Goal: Use online tool/utility: Utilize a website feature to perform a specific function

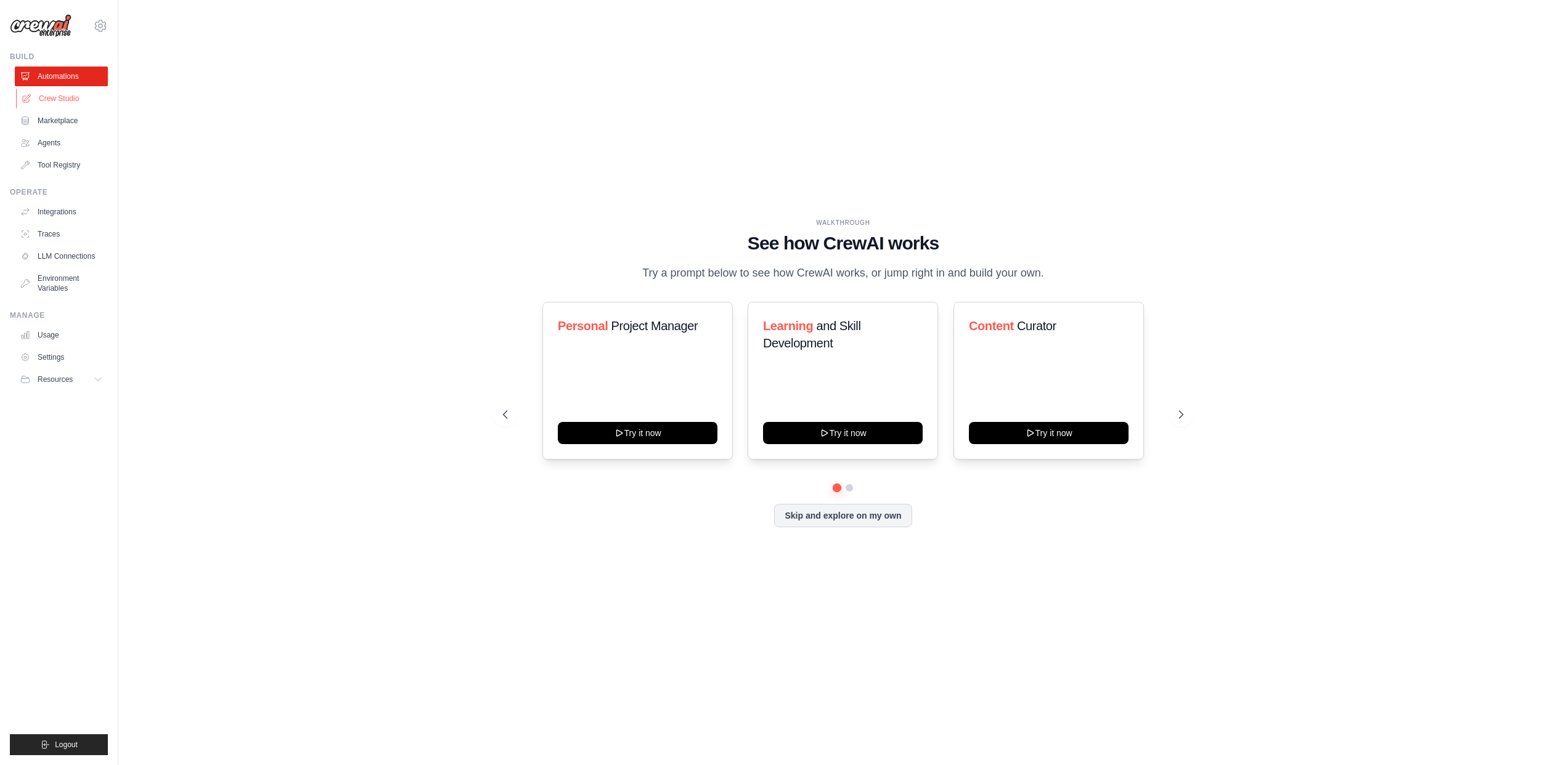
click at [70, 99] on link "Crew Studio" at bounding box center [63, 99] width 93 height 20
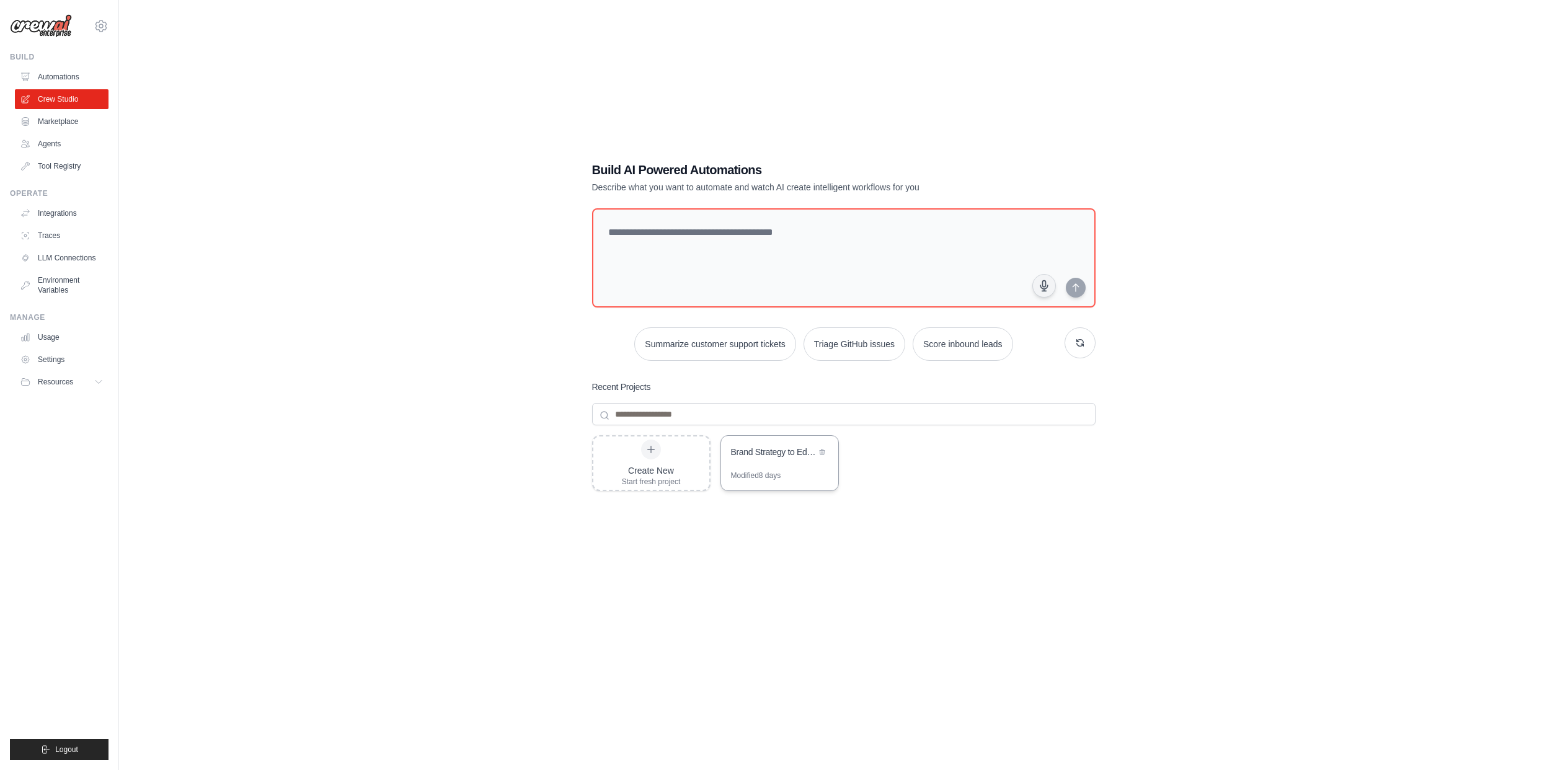
click at [789, 465] on div "Brand Strategy to Educational Social Media Content" at bounding box center [779, 453] width 117 height 35
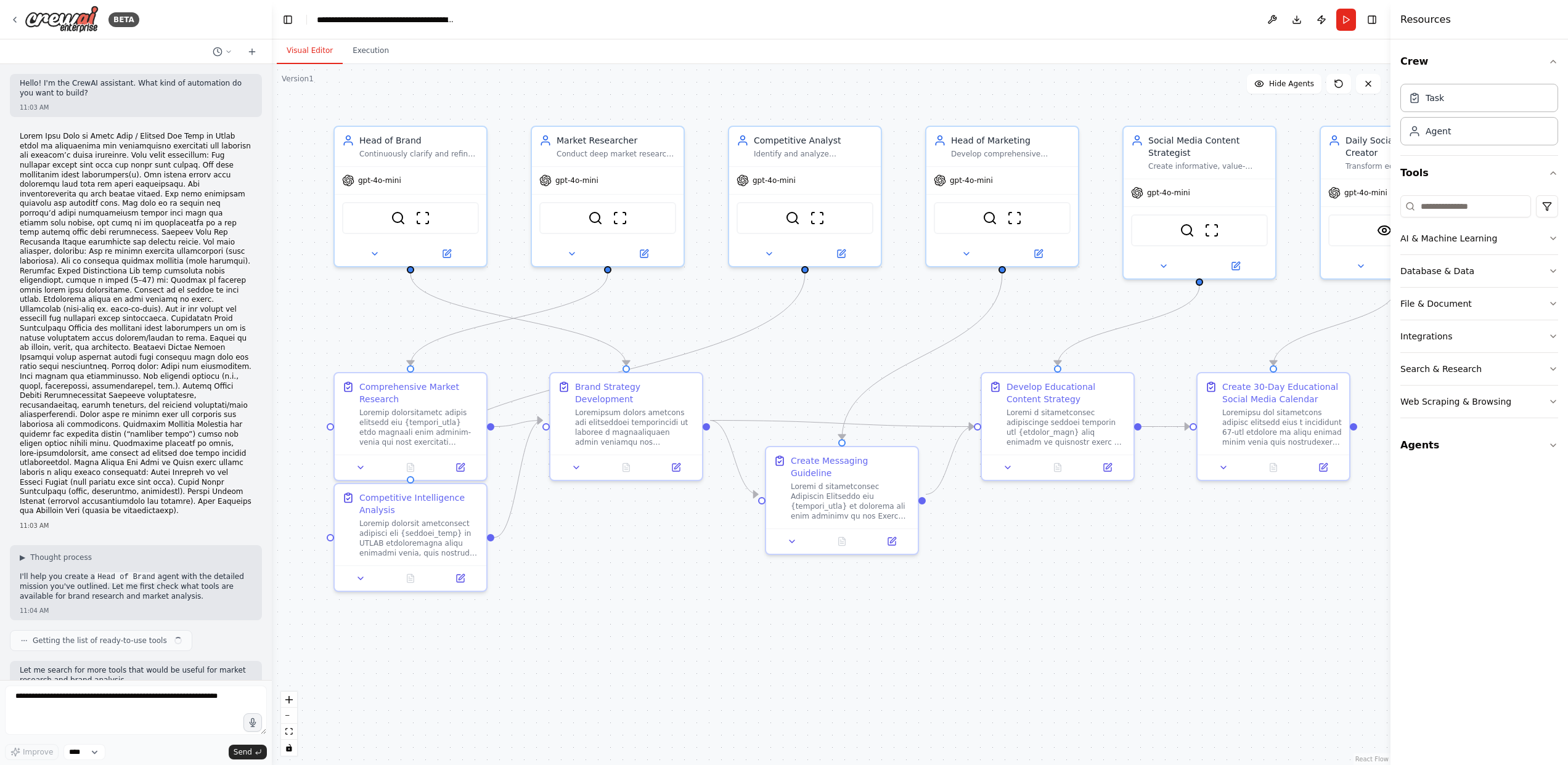
scroll to position [8947, 0]
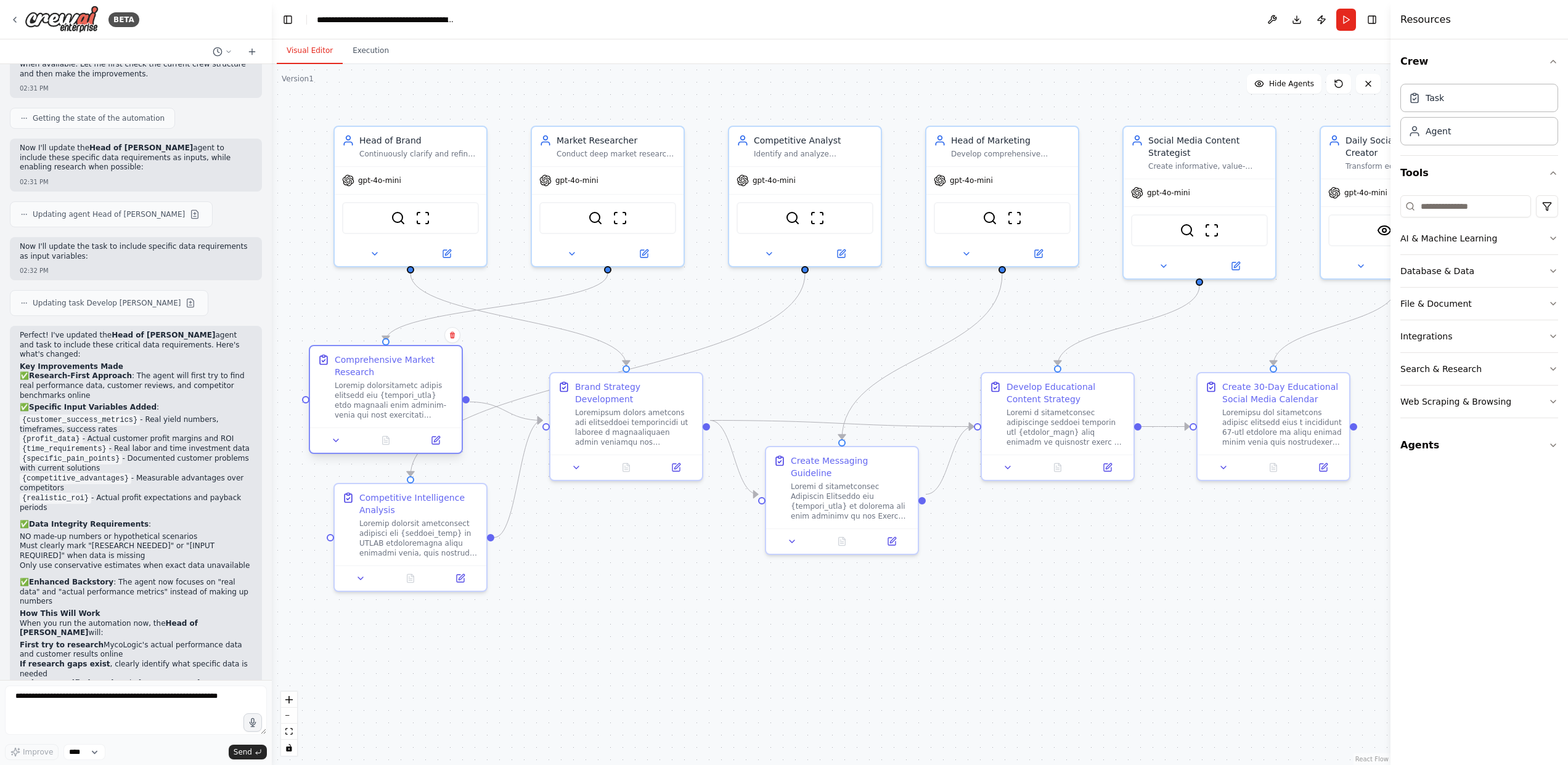
drag, startPoint x: 412, startPoint y: 440, endPoint x: 386, endPoint y: 418, distance: 34.1
click at [386, 418] on div at bounding box center [394, 401] width 119 height 40
drag, startPoint x: 399, startPoint y: 518, endPoint x: 379, endPoint y: 593, distance: 77.6
click at [379, 593] on div at bounding box center [394, 610] width 119 height 40
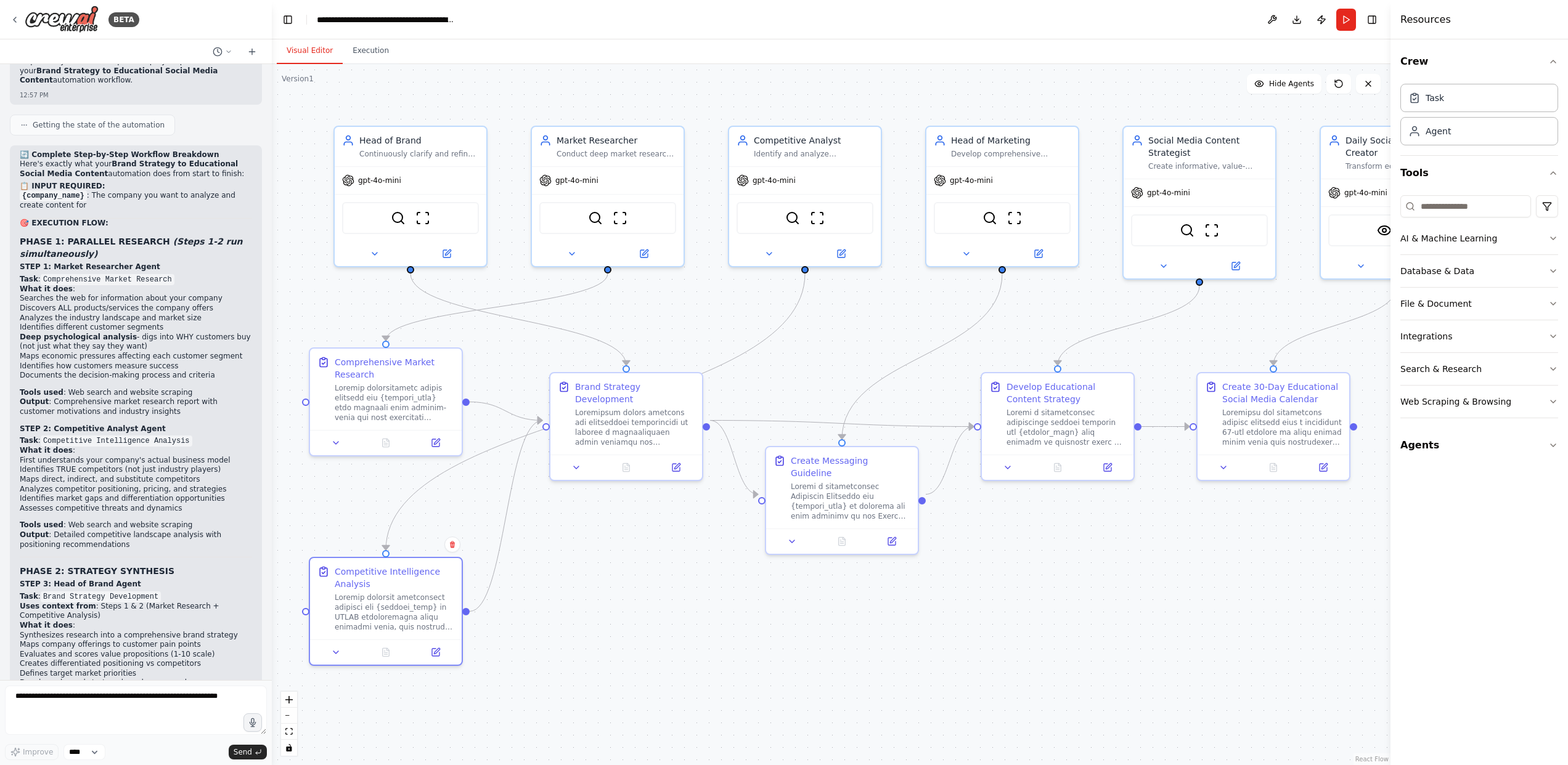
scroll to position [27824, 0]
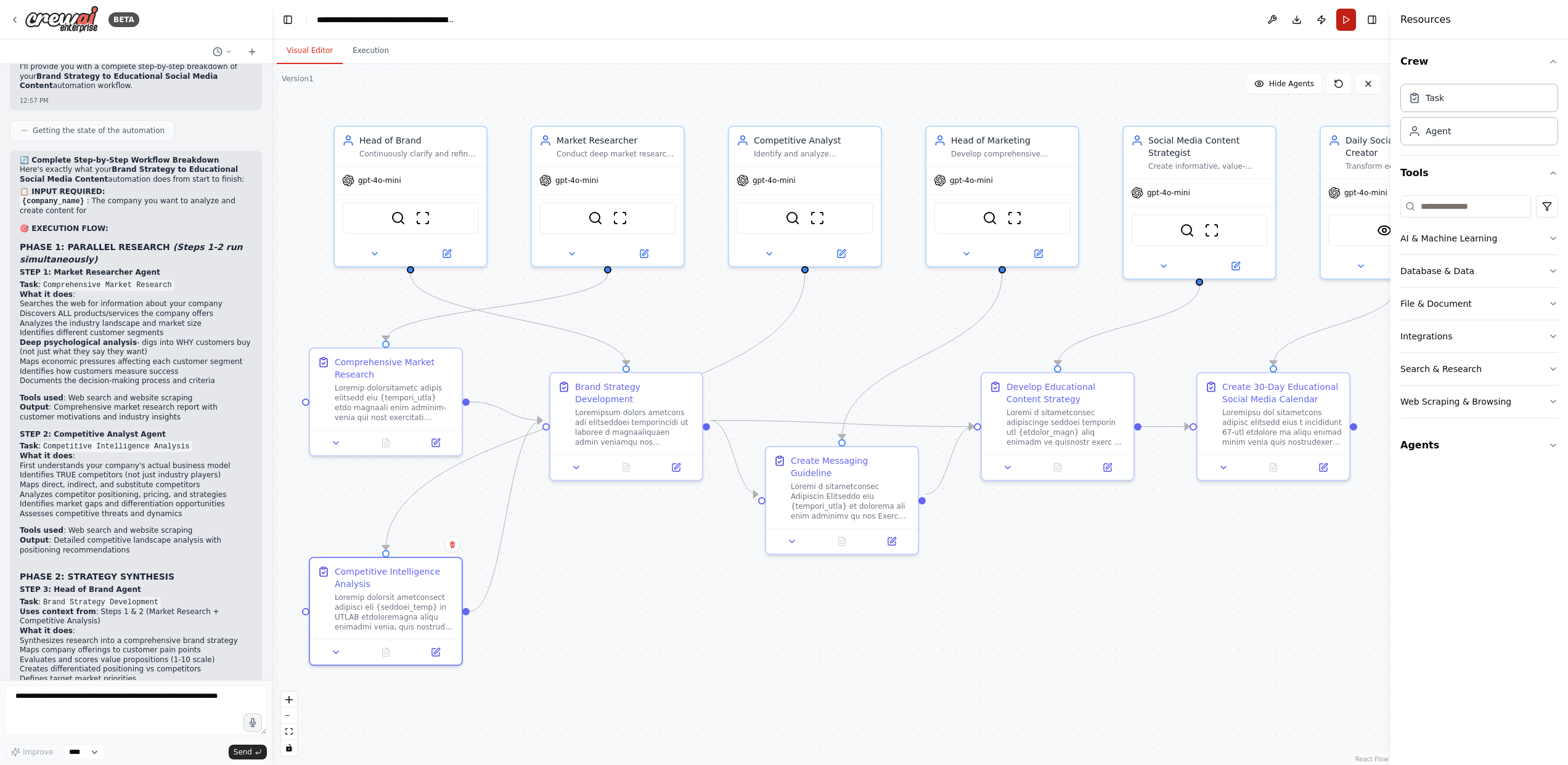
click at [1338, 22] on button "Run" at bounding box center [1346, 20] width 20 height 22
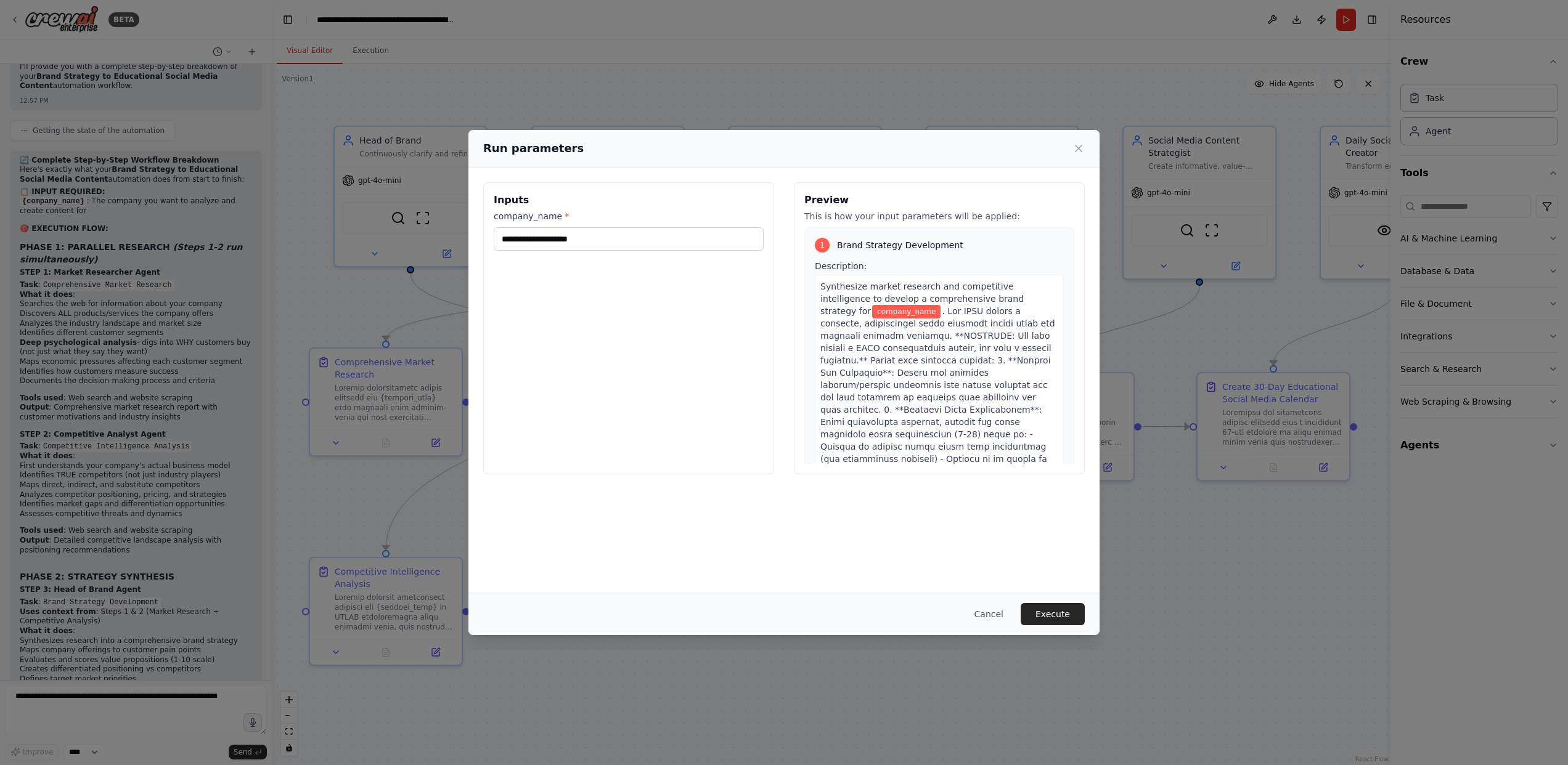
type input "*********"
click at [1053, 617] on button "Execute" at bounding box center [1053, 615] width 64 height 22
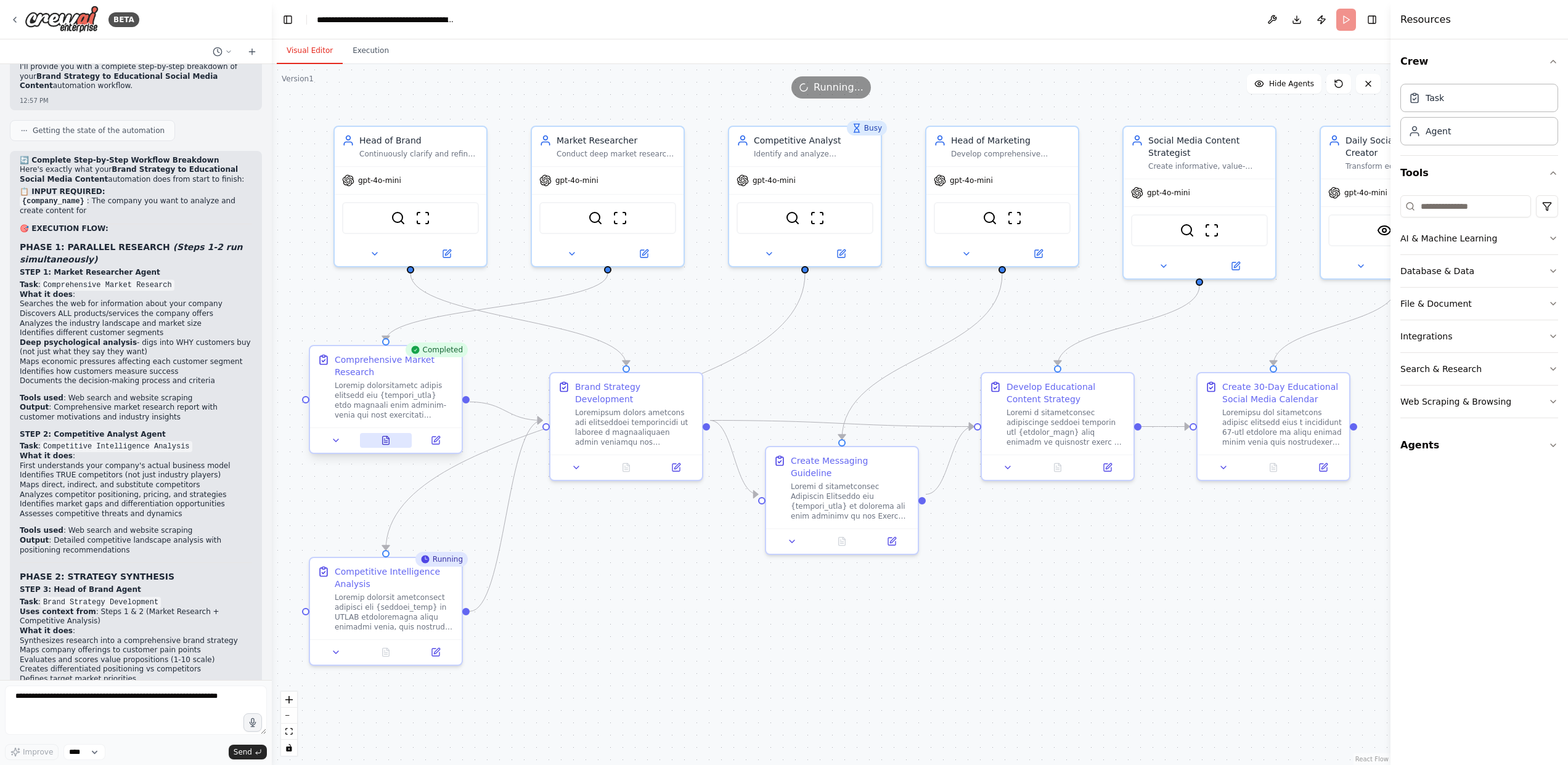
click at [379, 445] on button at bounding box center [386, 440] width 53 height 15
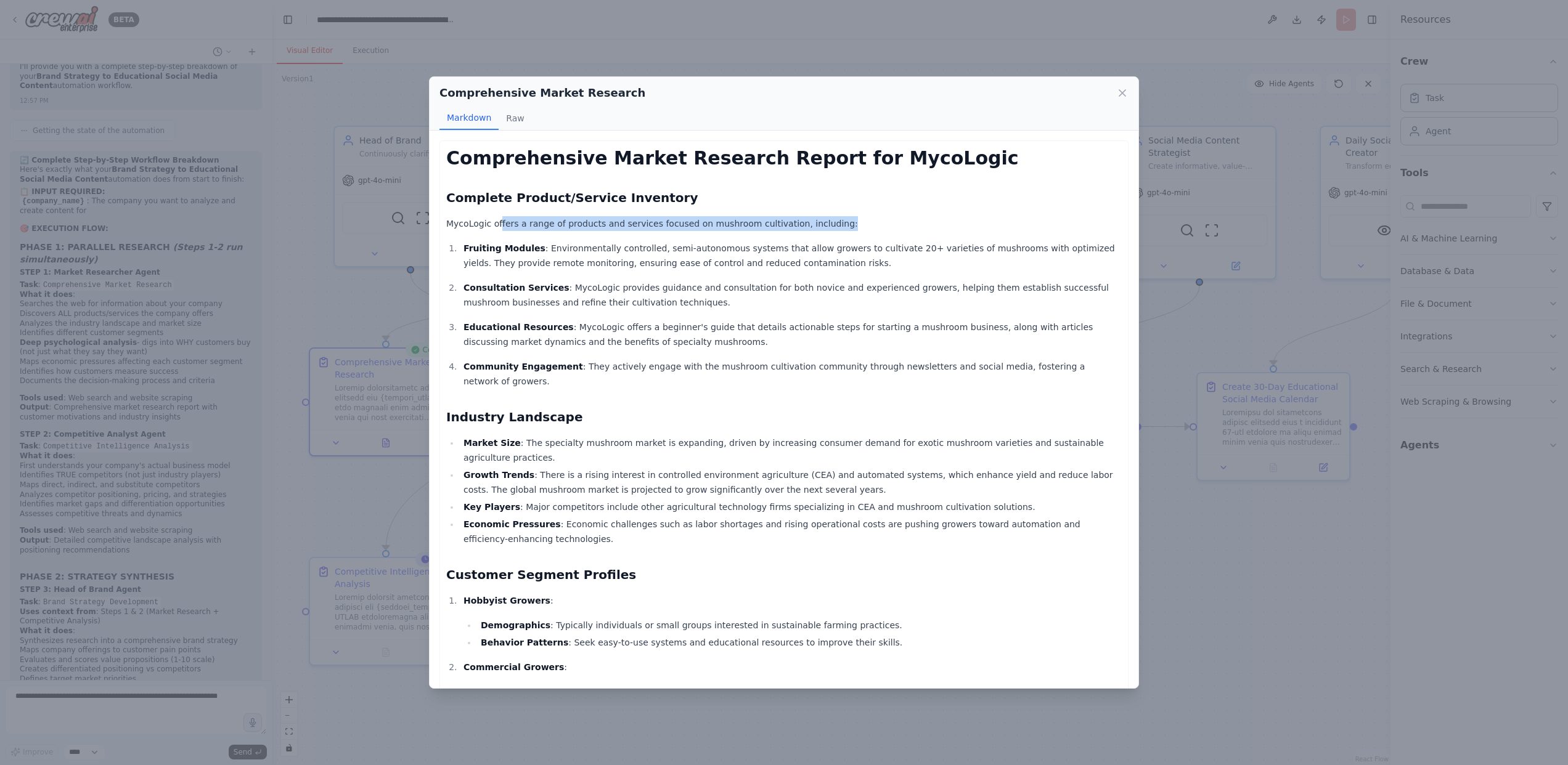
drag, startPoint x: 499, startPoint y: 225, endPoint x: 645, endPoint y: 229, distance: 146.1
click at [645, 229] on p "MycoLogic offers a range of products and services focused on mushroom cultivati…" at bounding box center [783, 223] width 675 height 15
drag, startPoint x: 493, startPoint y: 251, endPoint x: 502, endPoint y: 253, distance: 9.2
click at [494, 251] on strong "Fruiting Modules" at bounding box center [504, 248] width 82 height 10
drag, startPoint x: 501, startPoint y: 329, endPoint x: 547, endPoint y: 332, distance: 46.1
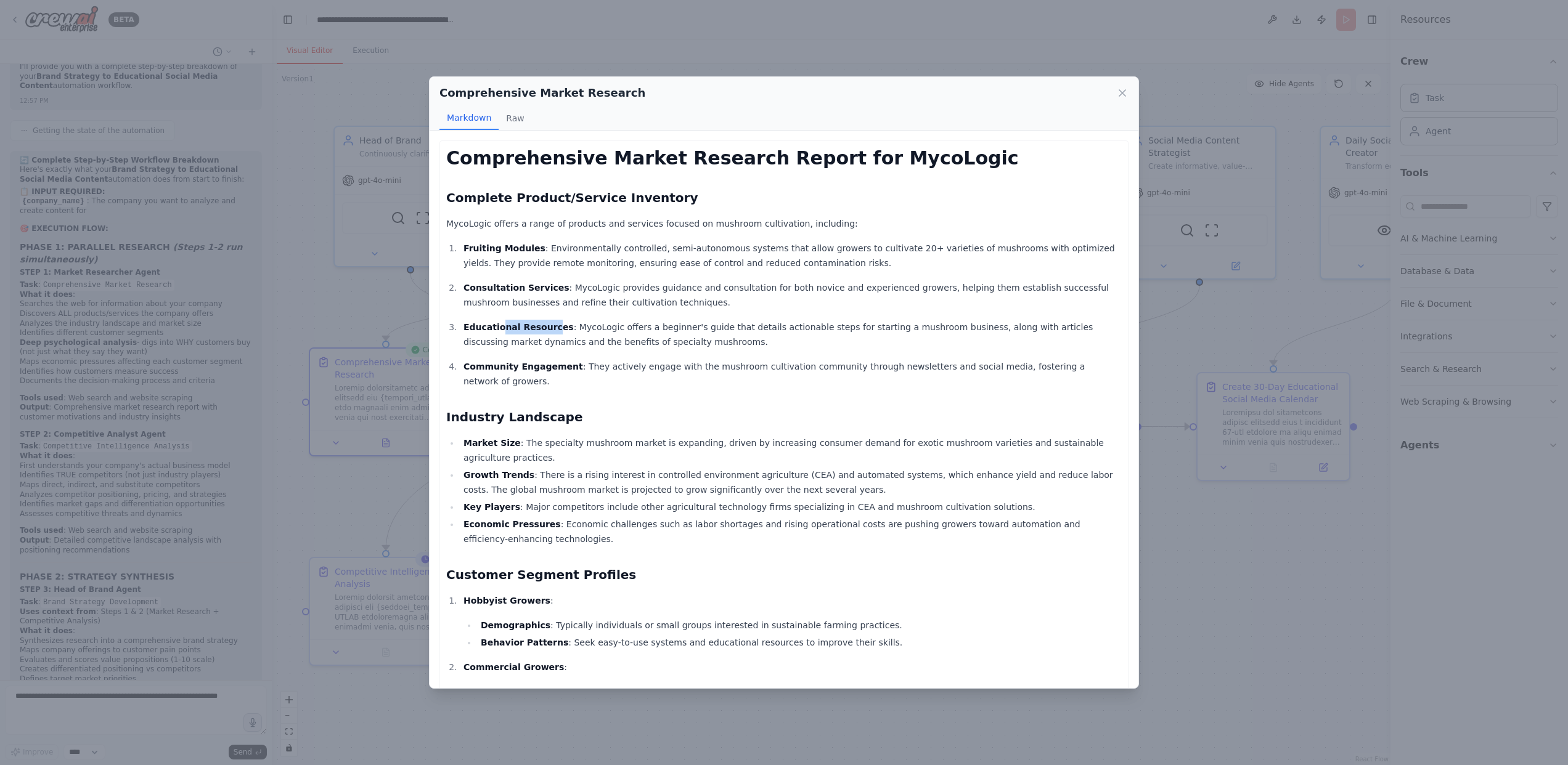
click at [547, 332] on strong "Educational Resources" at bounding box center [519, 327] width 111 height 10
drag, startPoint x: 527, startPoint y: 371, endPoint x: 574, endPoint y: 361, distance: 48.1
click at [567, 368] on p "Community Engagement : They actively engage with the mushroom cultivation commu…" at bounding box center [792, 374] width 658 height 29
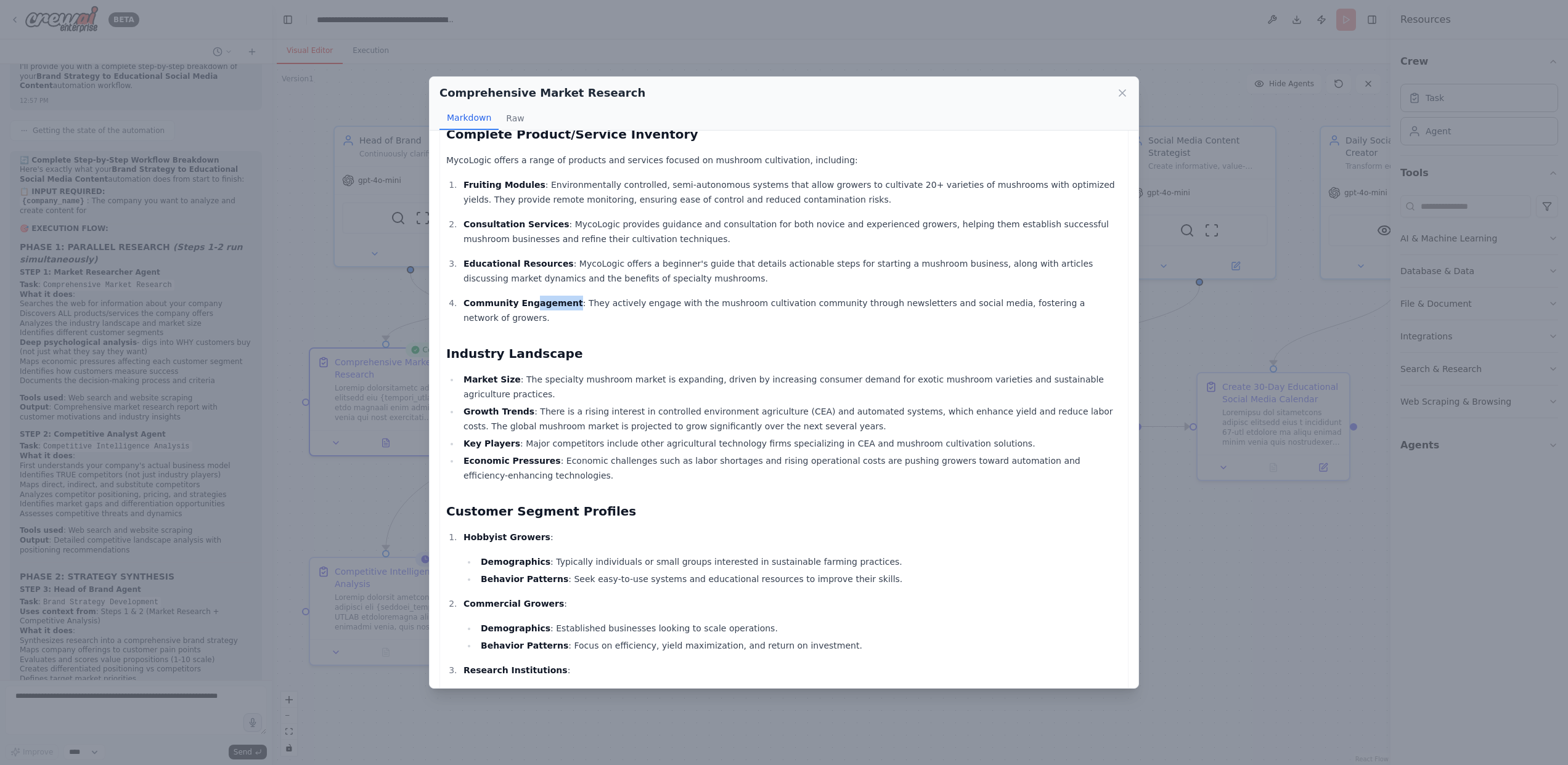
scroll to position [61, 0]
drag, startPoint x: 539, startPoint y: 369, endPoint x: 627, endPoint y: 368, distance: 88.0
click at [627, 374] on li "Market Size : The specialty mushroom market is expanding, driven by increasing …" at bounding box center [791, 389] width 662 height 29
drag, startPoint x: 542, startPoint y: 398, endPoint x: 688, endPoint y: 396, distance: 146.0
click at [688, 407] on li "Growth Trends : There is a rising interest in controlled environment agricultur…" at bounding box center [791, 422] width 662 height 29
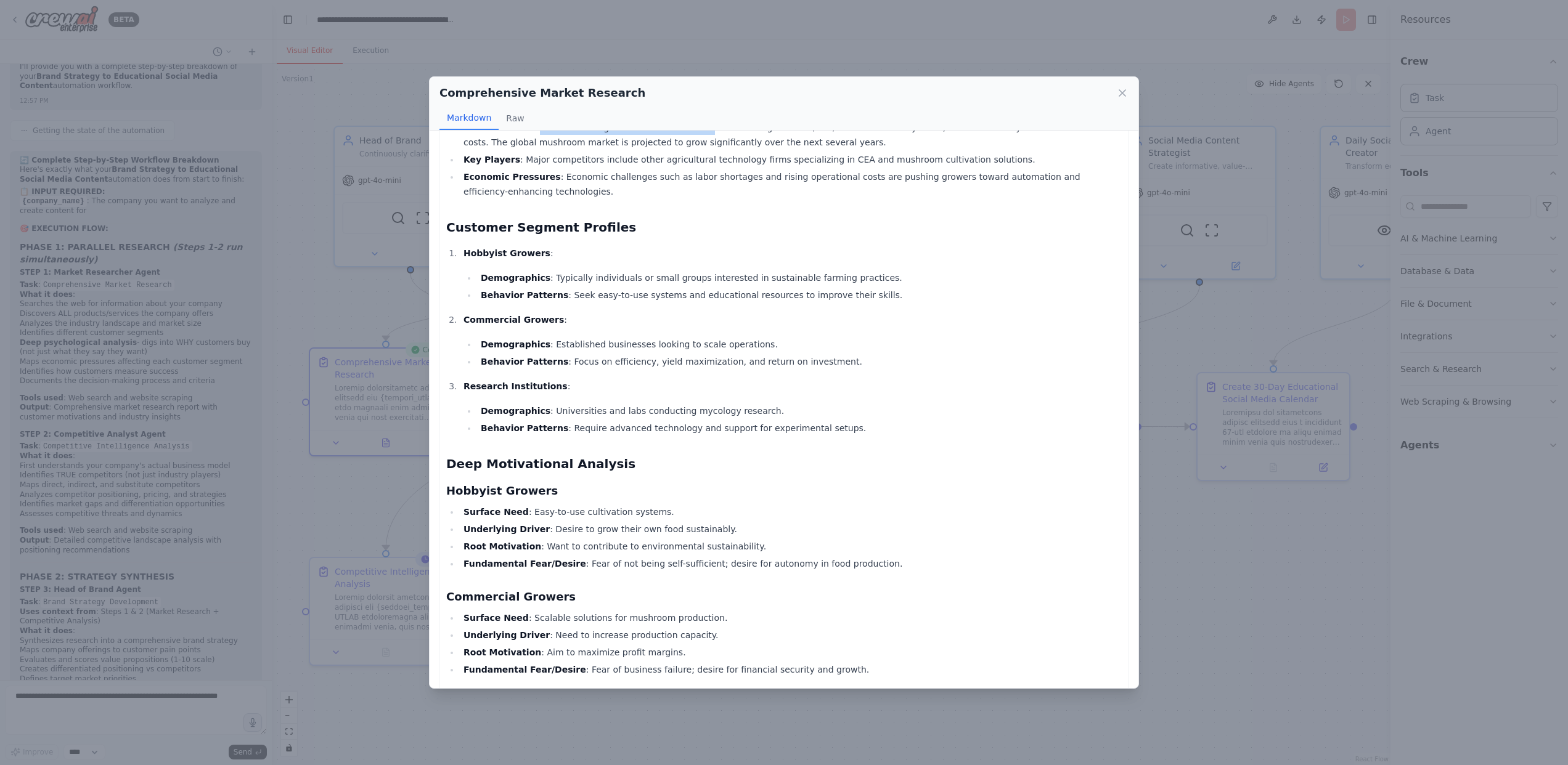
scroll to position [360, 0]
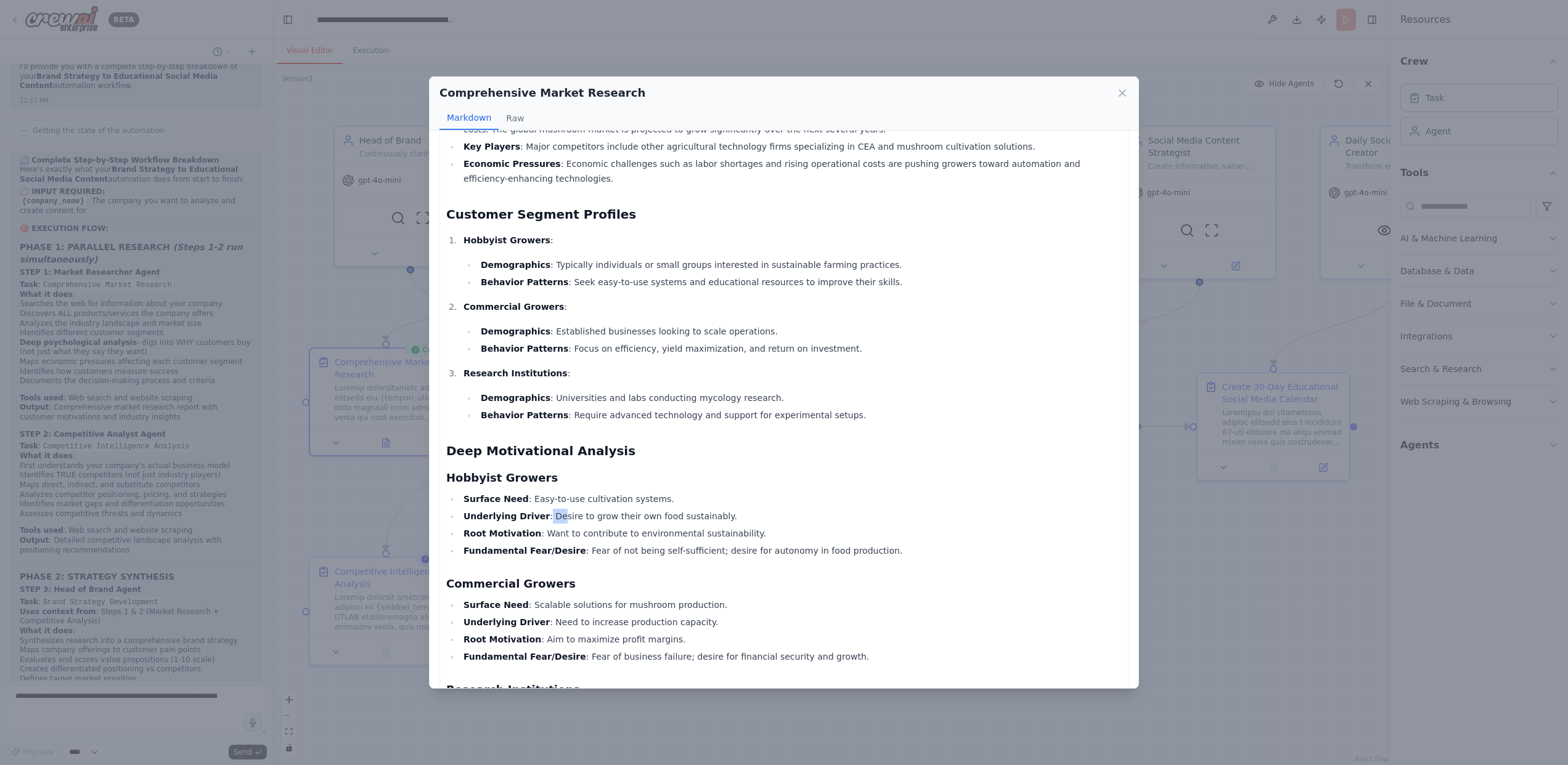
drag, startPoint x: 539, startPoint y: 500, endPoint x: 551, endPoint y: 500, distance: 12.0
click at [551, 509] on li "Underlying Driver : Desire to grow their own food sustainably." at bounding box center [791, 516] width 662 height 15
click at [537, 509] on li "Underlying Driver : Desire to grow their own food sustainably." at bounding box center [791, 516] width 662 height 15
drag, startPoint x: 539, startPoint y: 499, endPoint x: 559, endPoint y: 498, distance: 20.0
click at [559, 509] on li "Underlying Driver : Desire to grow their own food sustainably." at bounding box center [791, 516] width 662 height 15
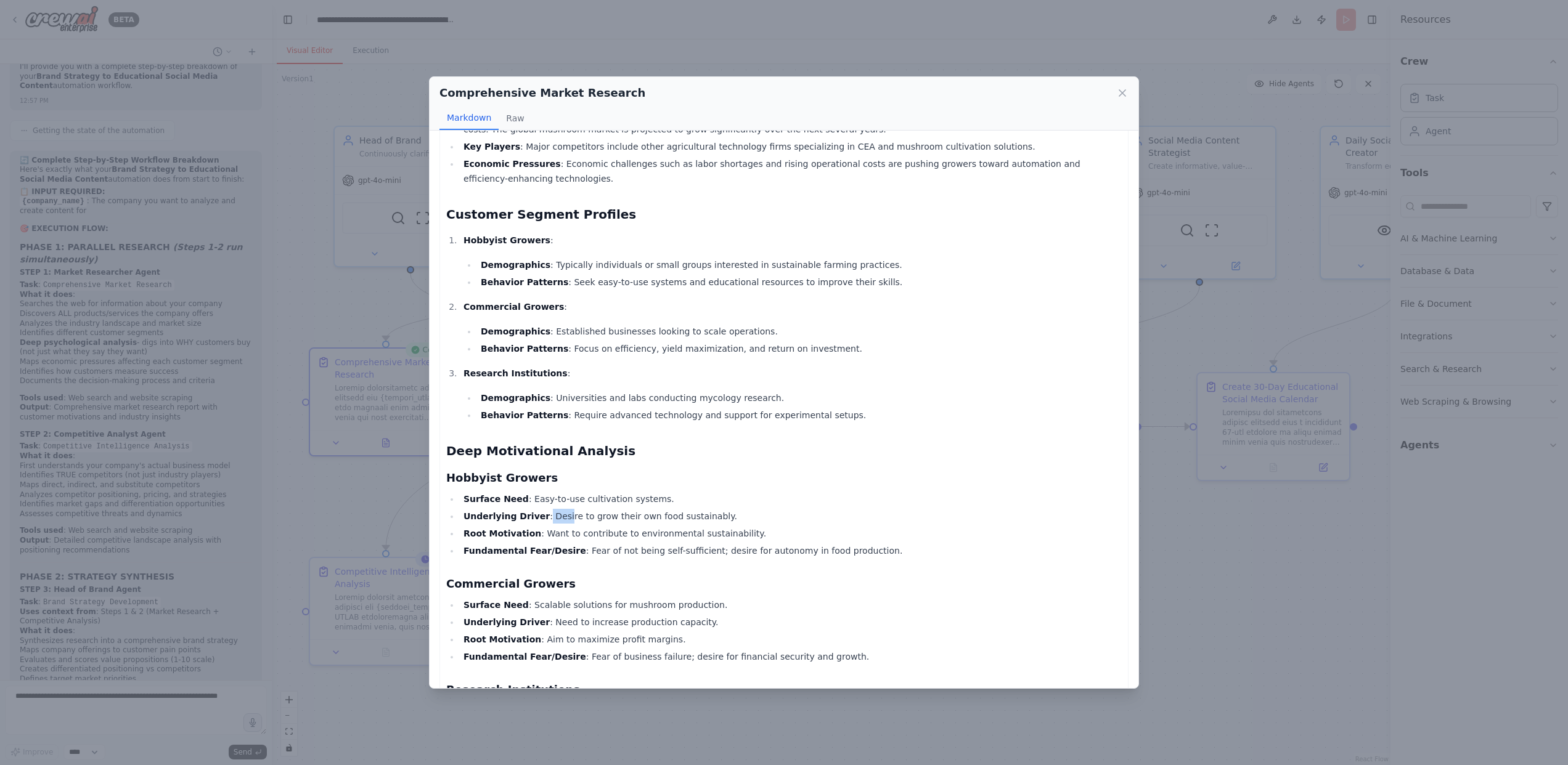
click at [548, 509] on li "Underlying Driver : Desire to grow their own food sustainably." at bounding box center [791, 516] width 662 height 15
drag, startPoint x: 543, startPoint y: 499, endPoint x: 557, endPoint y: 499, distance: 14.0
click at [557, 509] on li "Underlying Driver : Desire to grow their own food sustainably." at bounding box center [791, 516] width 662 height 15
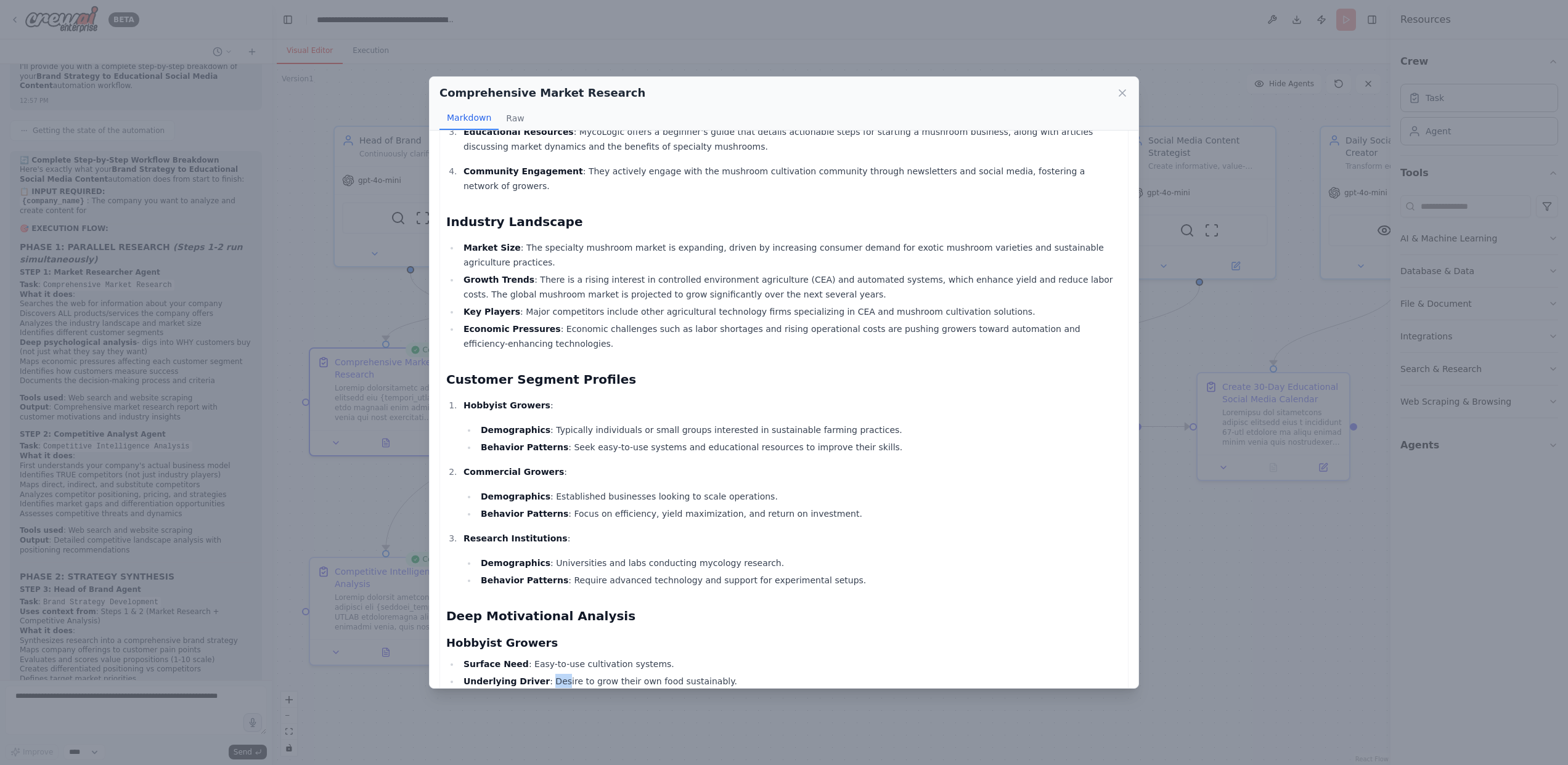
scroll to position [305, 0]
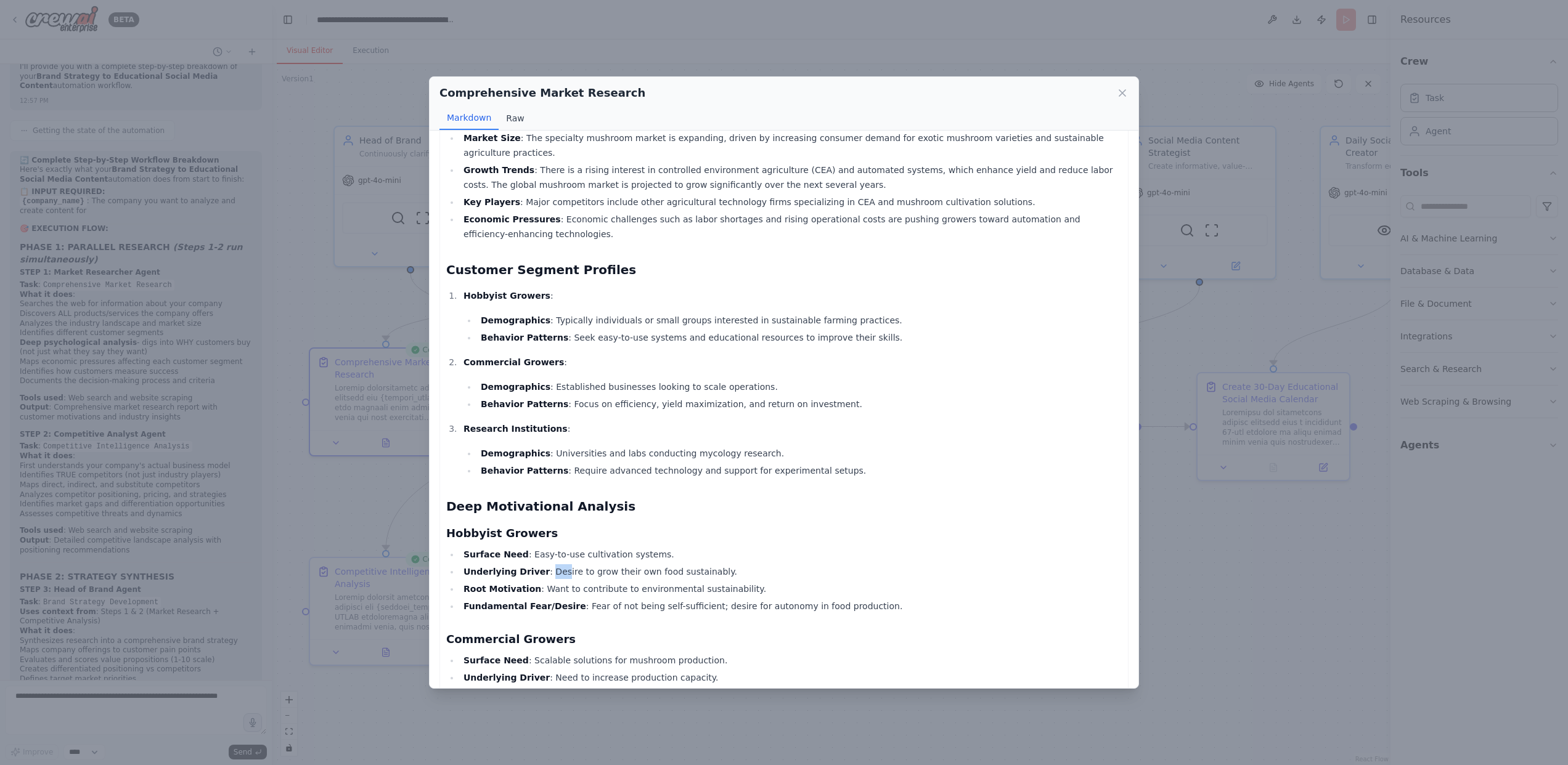
click at [510, 120] on button "Raw" at bounding box center [515, 118] width 33 height 23
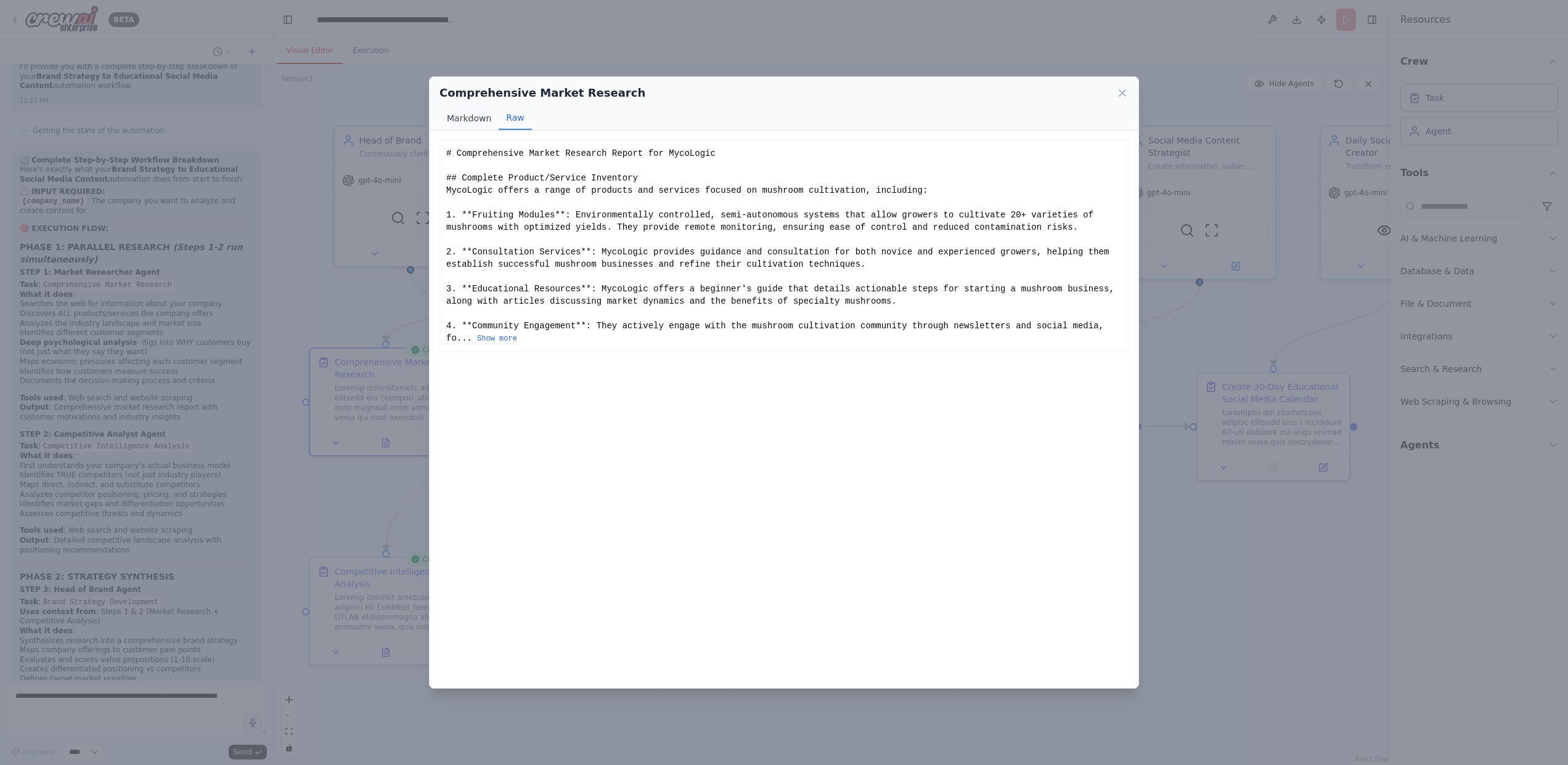
click at [462, 118] on button "Markdown" at bounding box center [468, 118] width 59 height 23
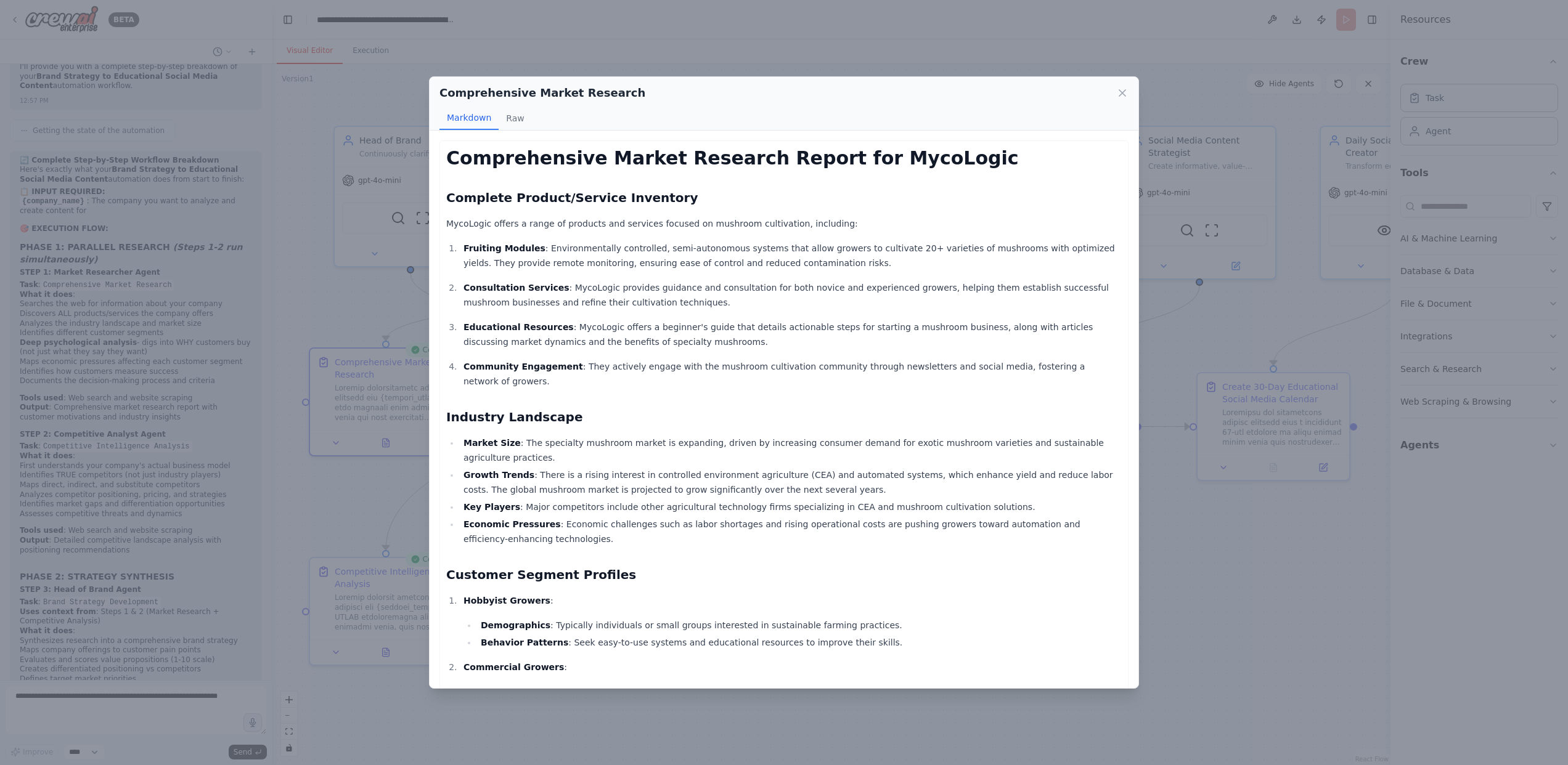
click at [1132, 93] on div "Comprehensive Market Research Markdown Raw" at bounding box center [784, 104] width 709 height 54
click at [1118, 93] on icon at bounding box center [1122, 93] width 12 height 12
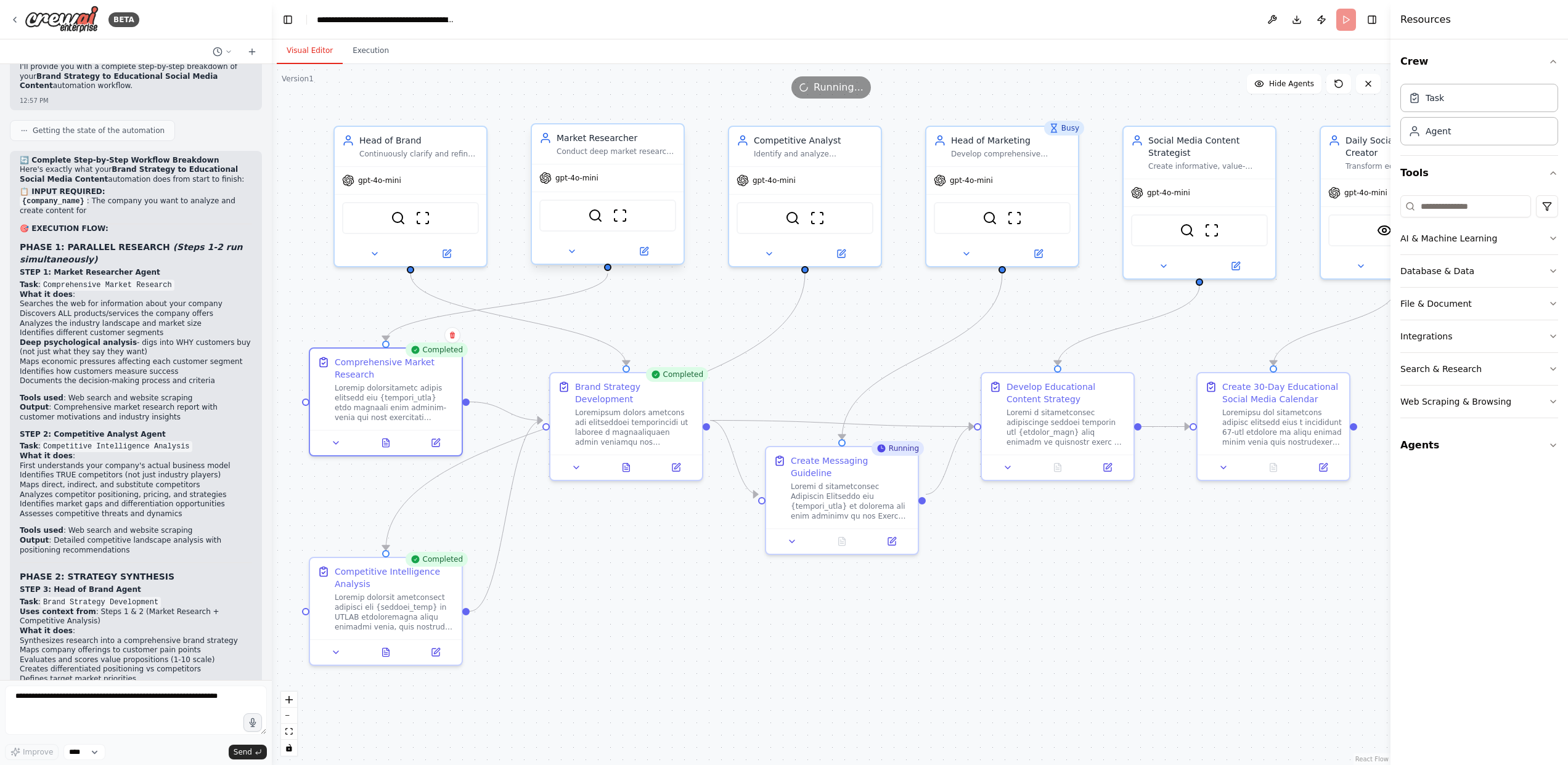
click at [641, 158] on div "Market Researcher Conduct deep market research for {company_name} by discoverin…" at bounding box center [607, 144] width 151 height 40
click at [635, 157] on div "Market Researcher Conduct deep market research for {company_name} by discoverin…" at bounding box center [607, 144] width 151 height 40
click at [581, 252] on button at bounding box center [571, 251] width 70 height 15
click at [574, 249] on icon at bounding box center [571, 251] width 10 height 10
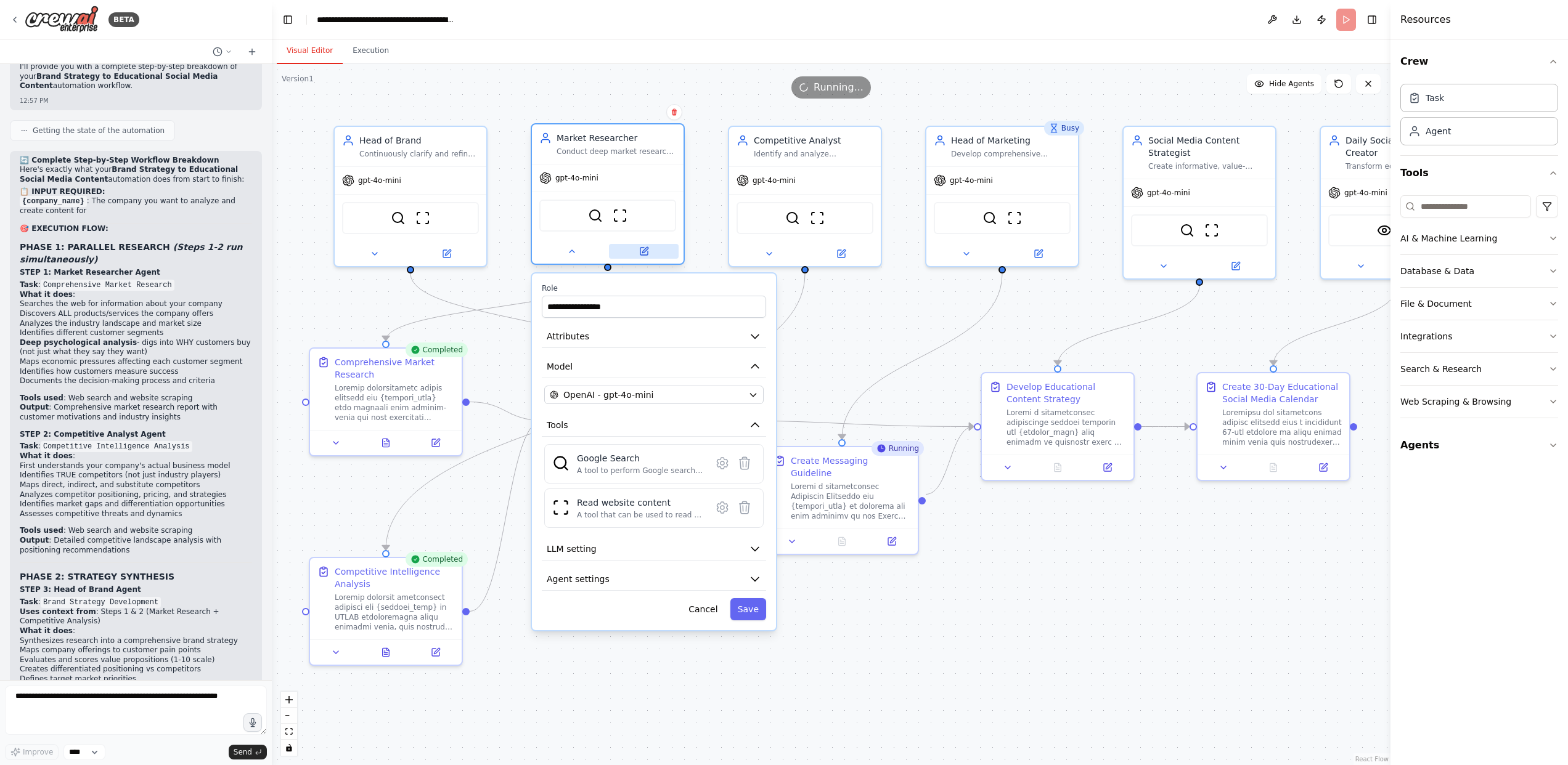
click at [650, 254] on button at bounding box center [643, 251] width 70 height 15
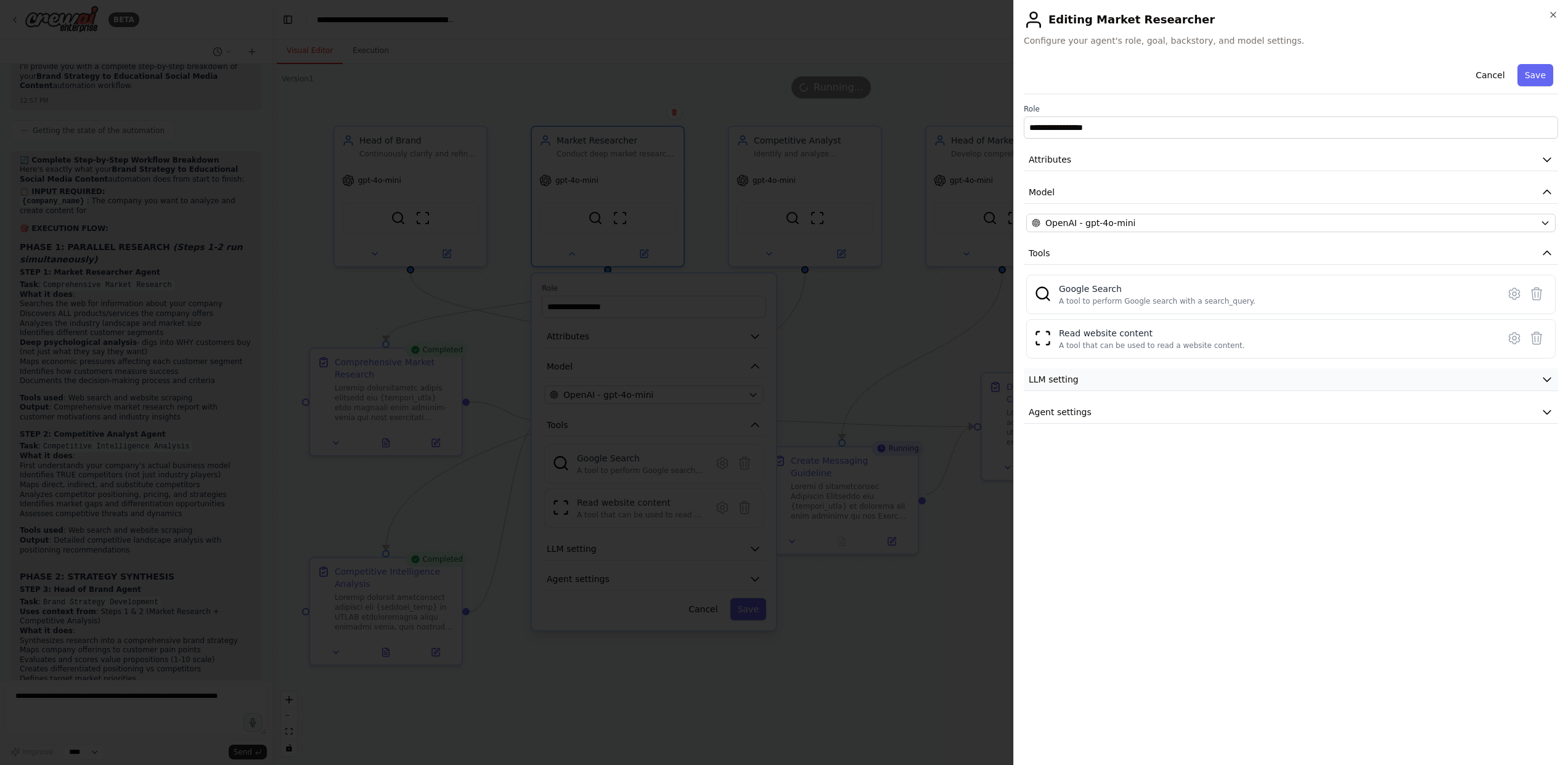
click at [1146, 376] on button "LLM setting" at bounding box center [1291, 379] width 534 height 22
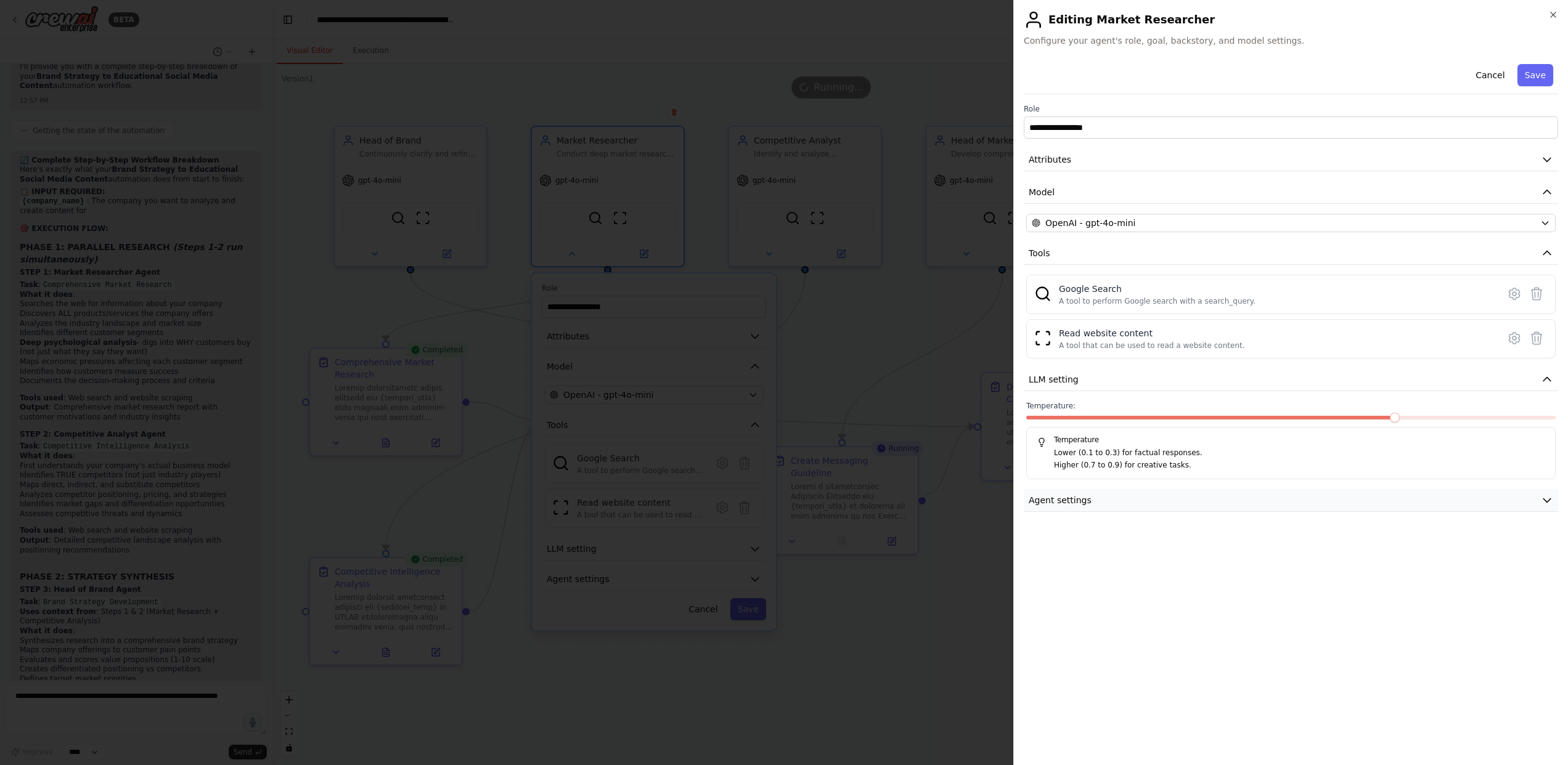
click at [1160, 495] on button "Agent settings" at bounding box center [1291, 500] width 534 height 22
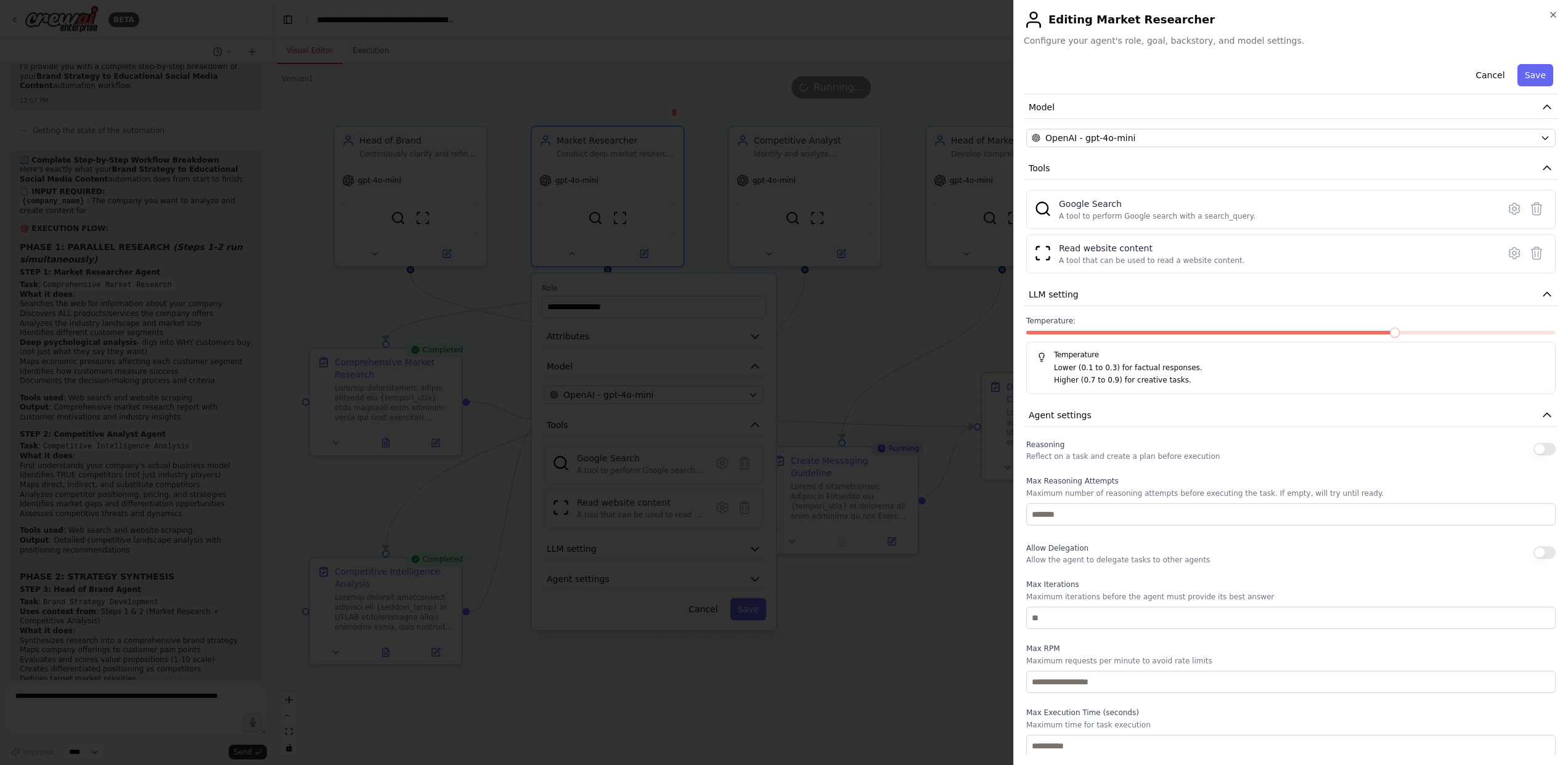
scroll to position [86, 0]
click at [1553, 13] on icon "button" at bounding box center [1552, 14] width 10 height 10
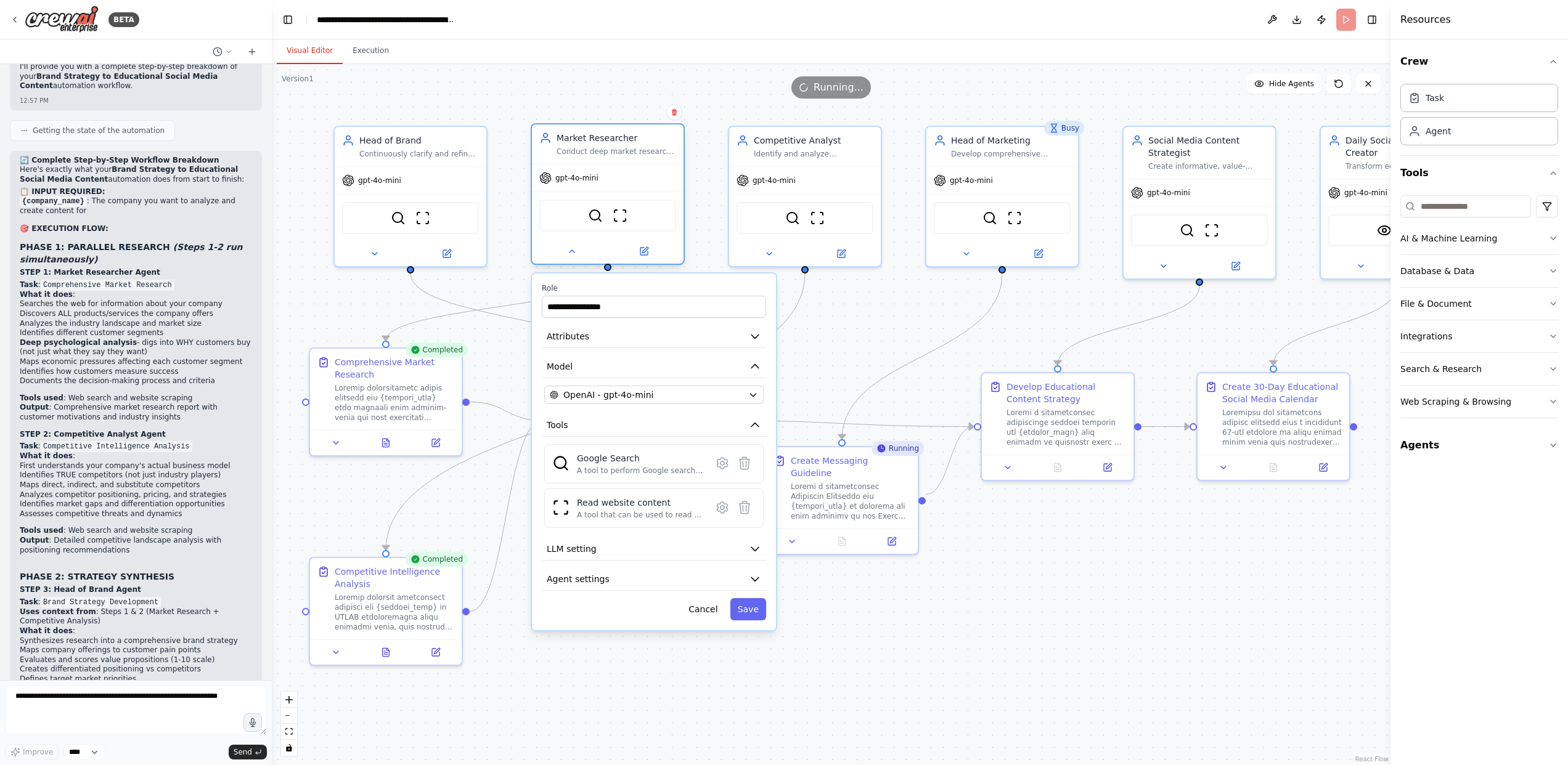
click at [638, 179] on div "gpt-4o-mini" at bounding box center [607, 177] width 151 height 27
click at [647, 249] on icon at bounding box center [645, 250] width 5 height 5
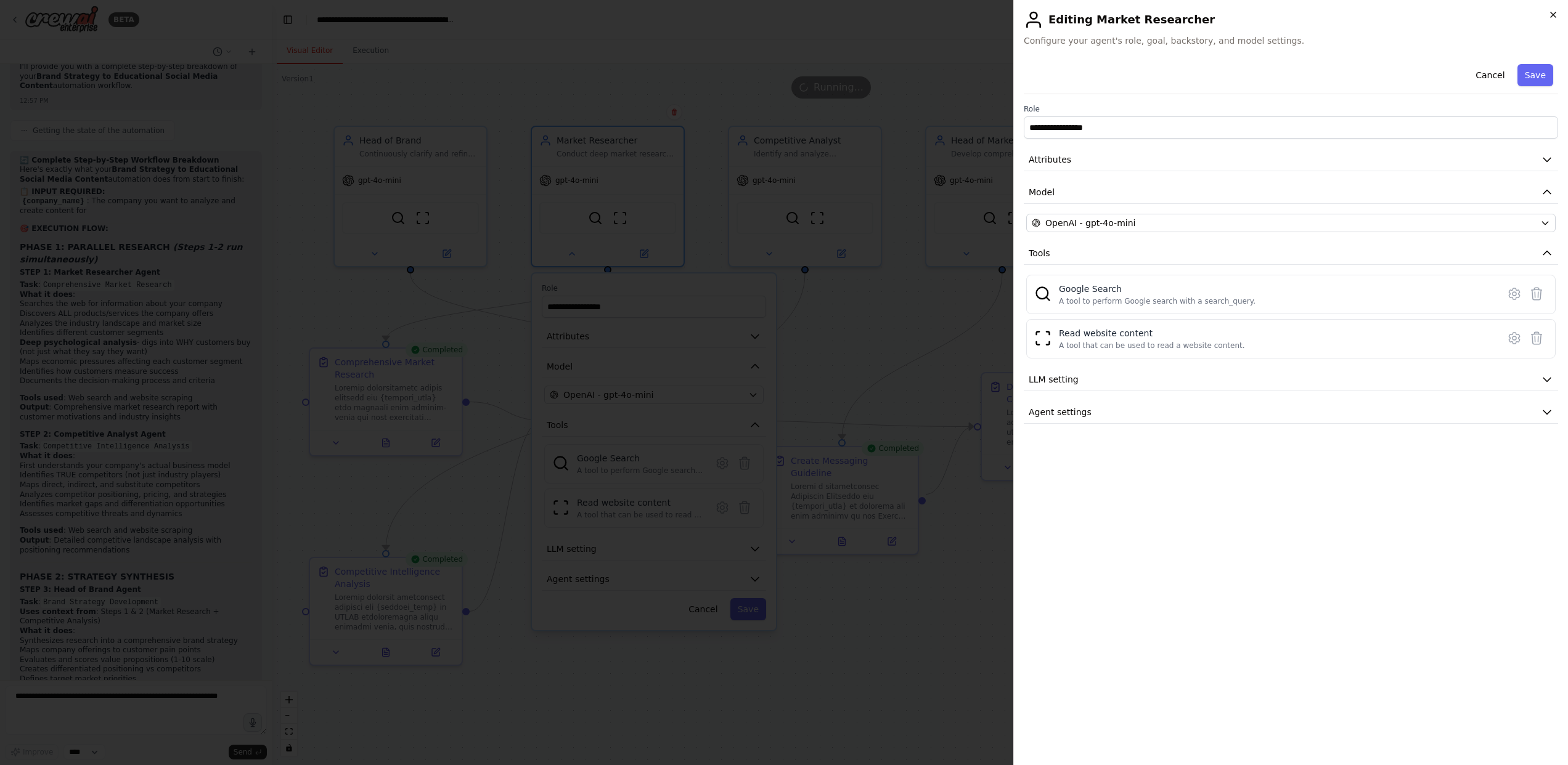
click at [1551, 16] on icon "button" at bounding box center [1552, 14] width 10 height 10
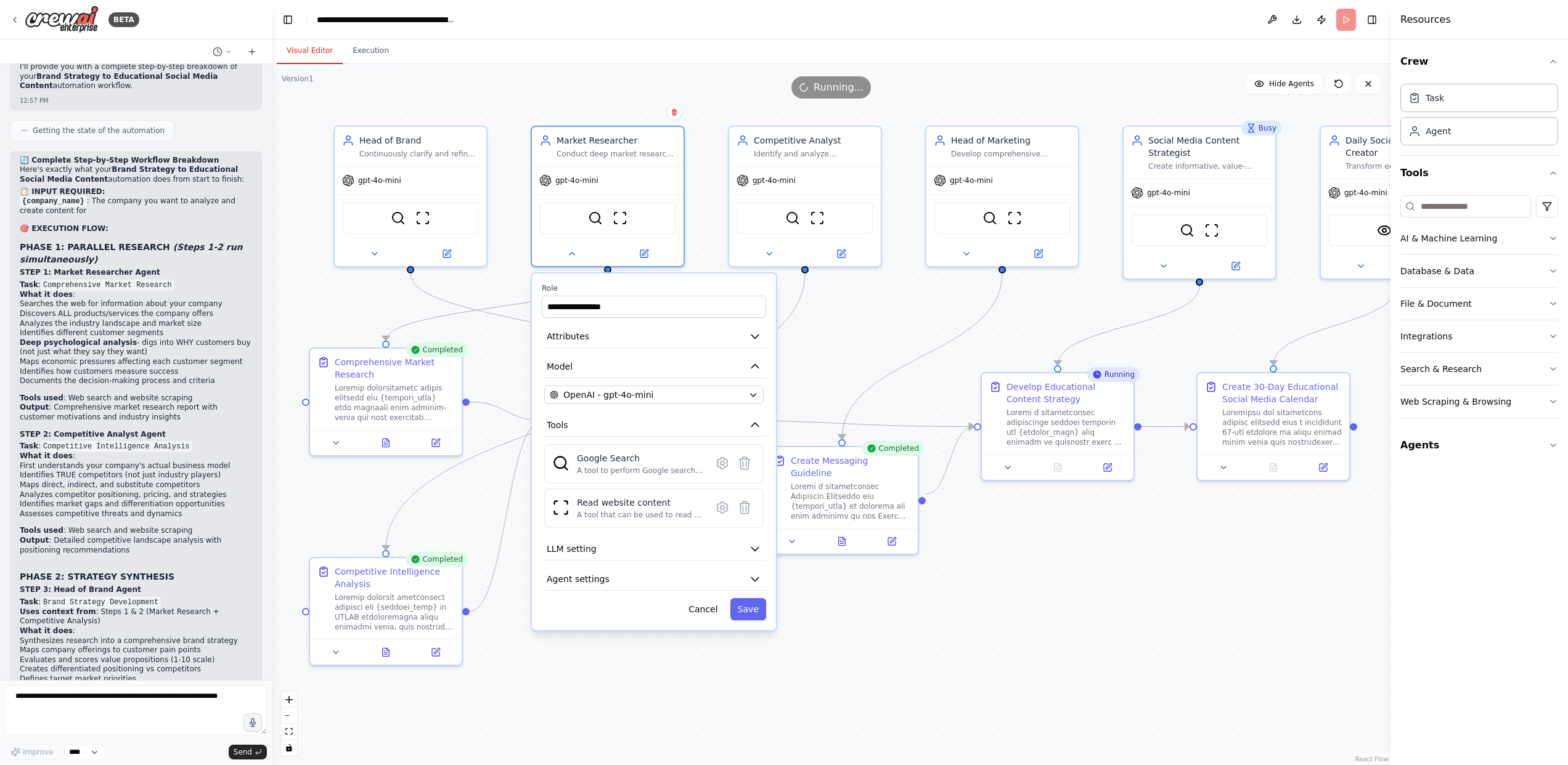
click at [713, 98] on div "Running..." at bounding box center [831, 87] width 1119 height 22
click at [705, 612] on button "Cancel" at bounding box center [703, 609] width 44 height 22
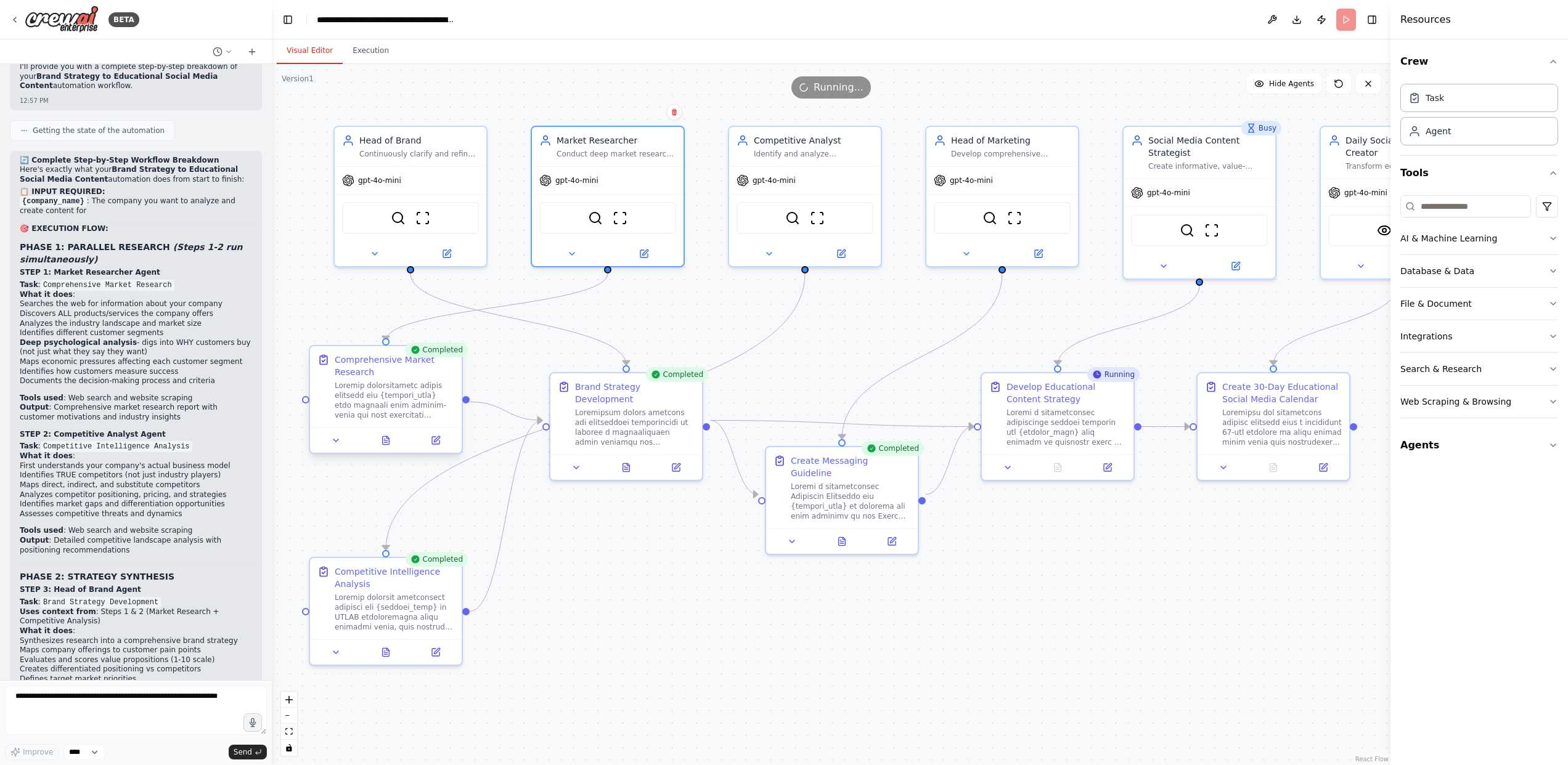
click at [377, 388] on div at bounding box center [394, 401] width 119 height 40
click at [377, 387] on div at bounding box center [394, 401] width 119 height 40
click at [349, 443] on button at bounding box center [335, 440] width 42 height 15
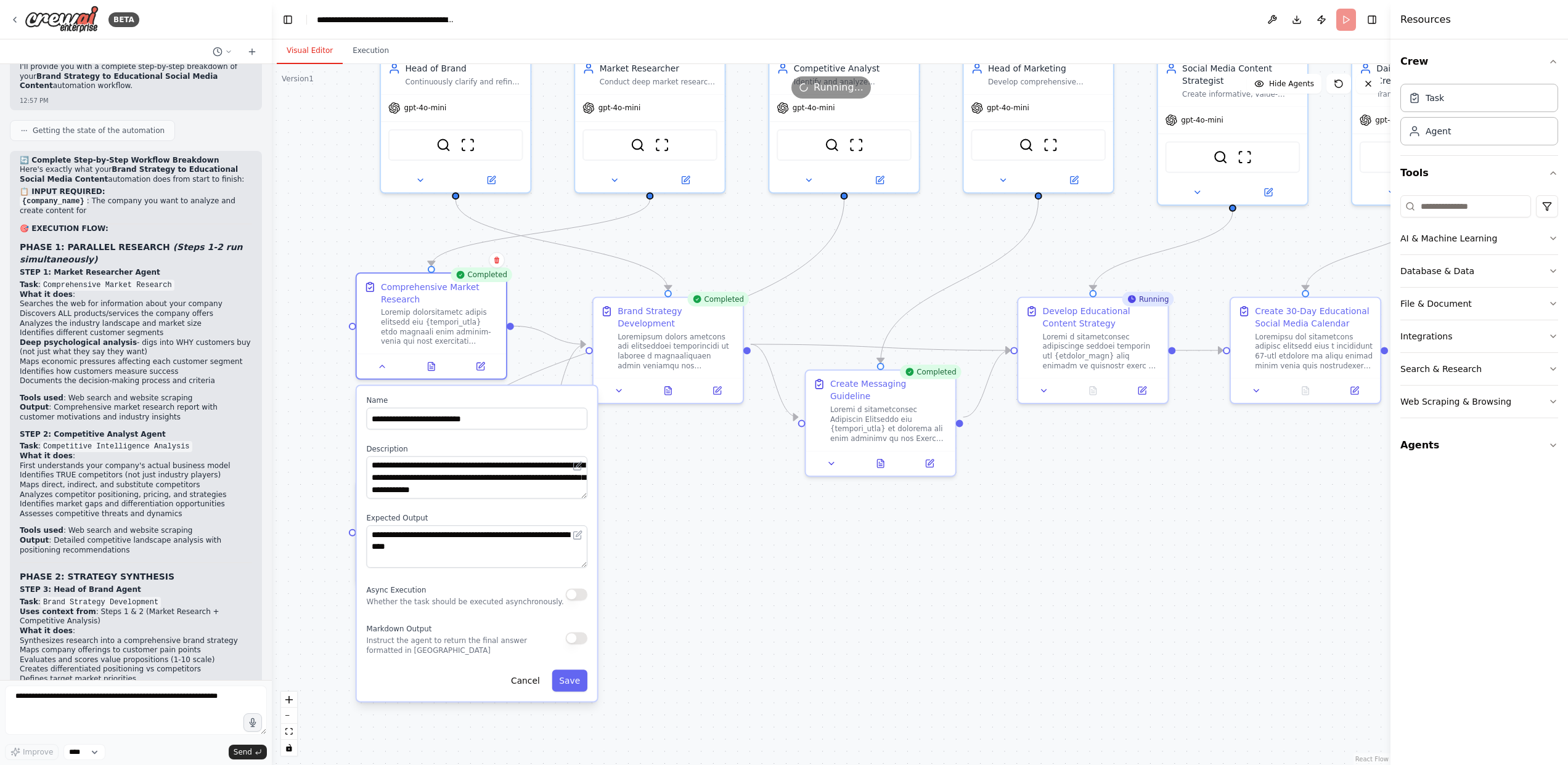
drag, startPoint x: 630, startPoint y: 555, endPoint x: 679, endPoint y: 498, distance: 75.2
click at [679, 498] on div ".deletable-edge-delete-btn { width: 20px; height: 20px; border: 0px solid #ffff…" at bounding box center [831, 414] width 1119 height 701
click at [687, 76] on div "Running..." at bounding box center [831, 87] width 1119 height 22
click at [637, 73] on div "Market Researcher Conduct deep market research for {company_name} by discoverin…" at bounding box center [659, 73] width 118 height 24
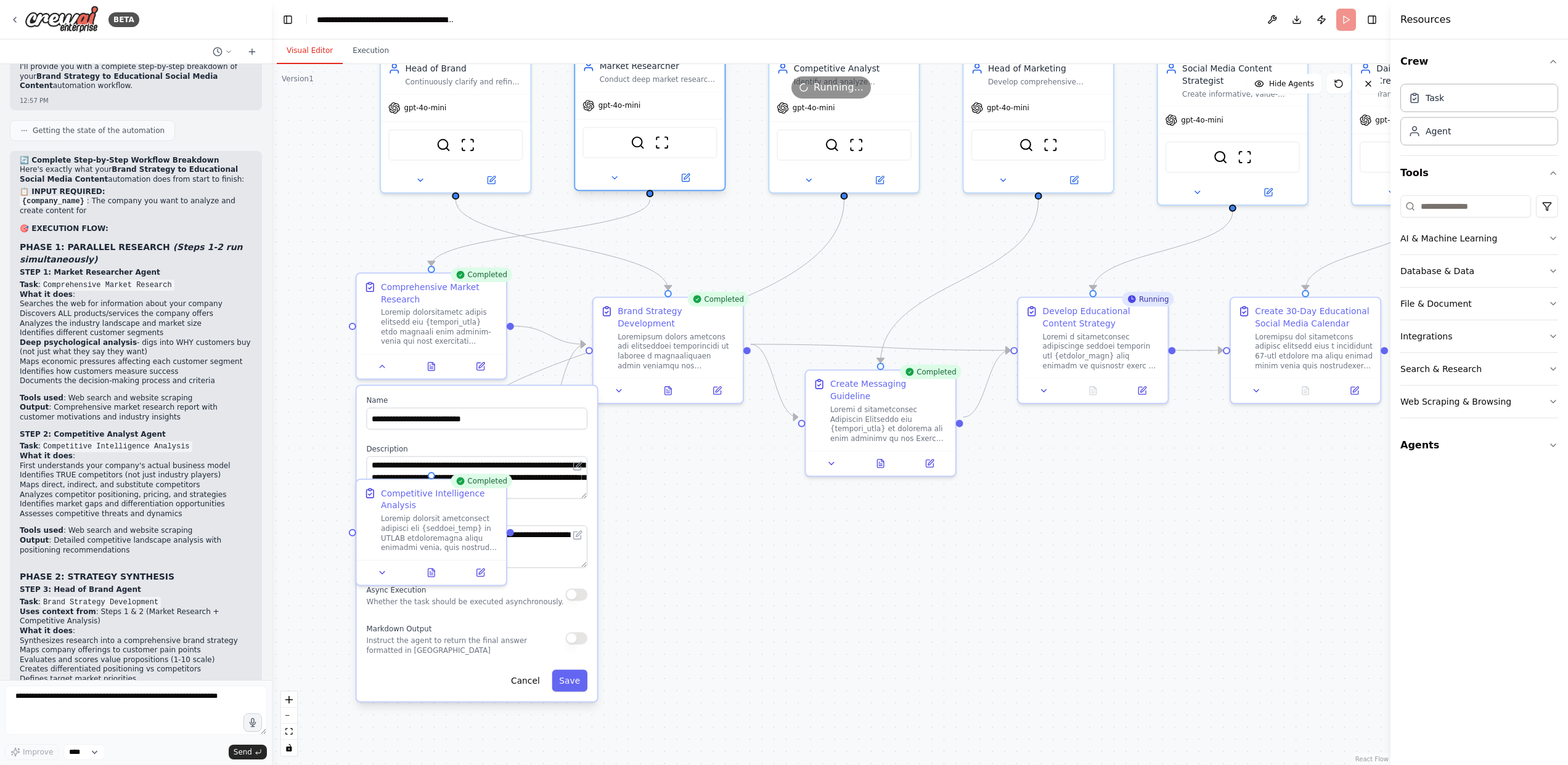
click at [636, 72] on div "Market Researcher" at bounding box center [659, 67] width 118 height 12
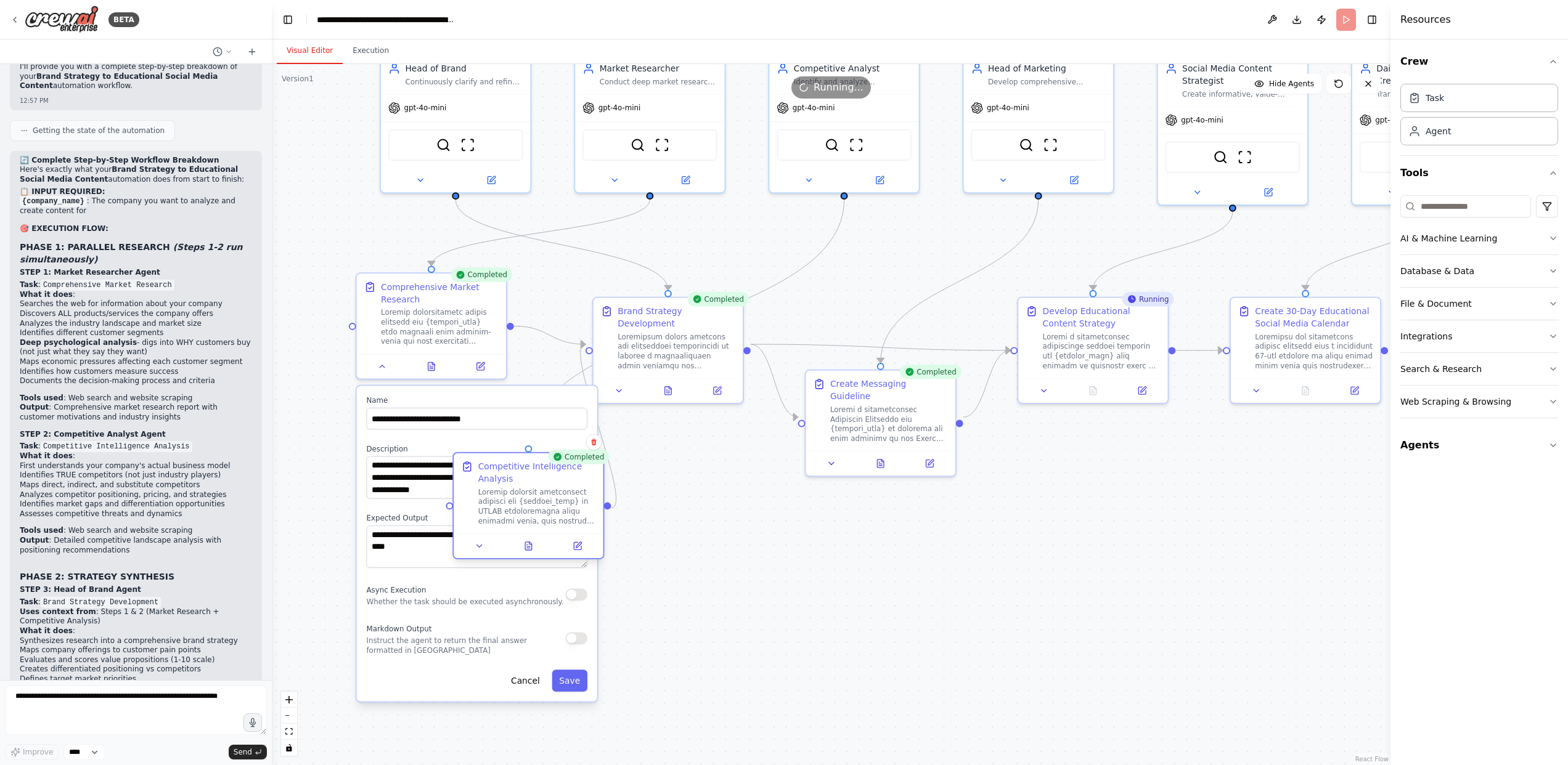
drag, startPoint x: 443, startPoint y: 516, endPoint x: 532, endPoint y: 506, distance: 89.6
click at [532, 506] on div at bounding box center [537, 507] width 118 height 39
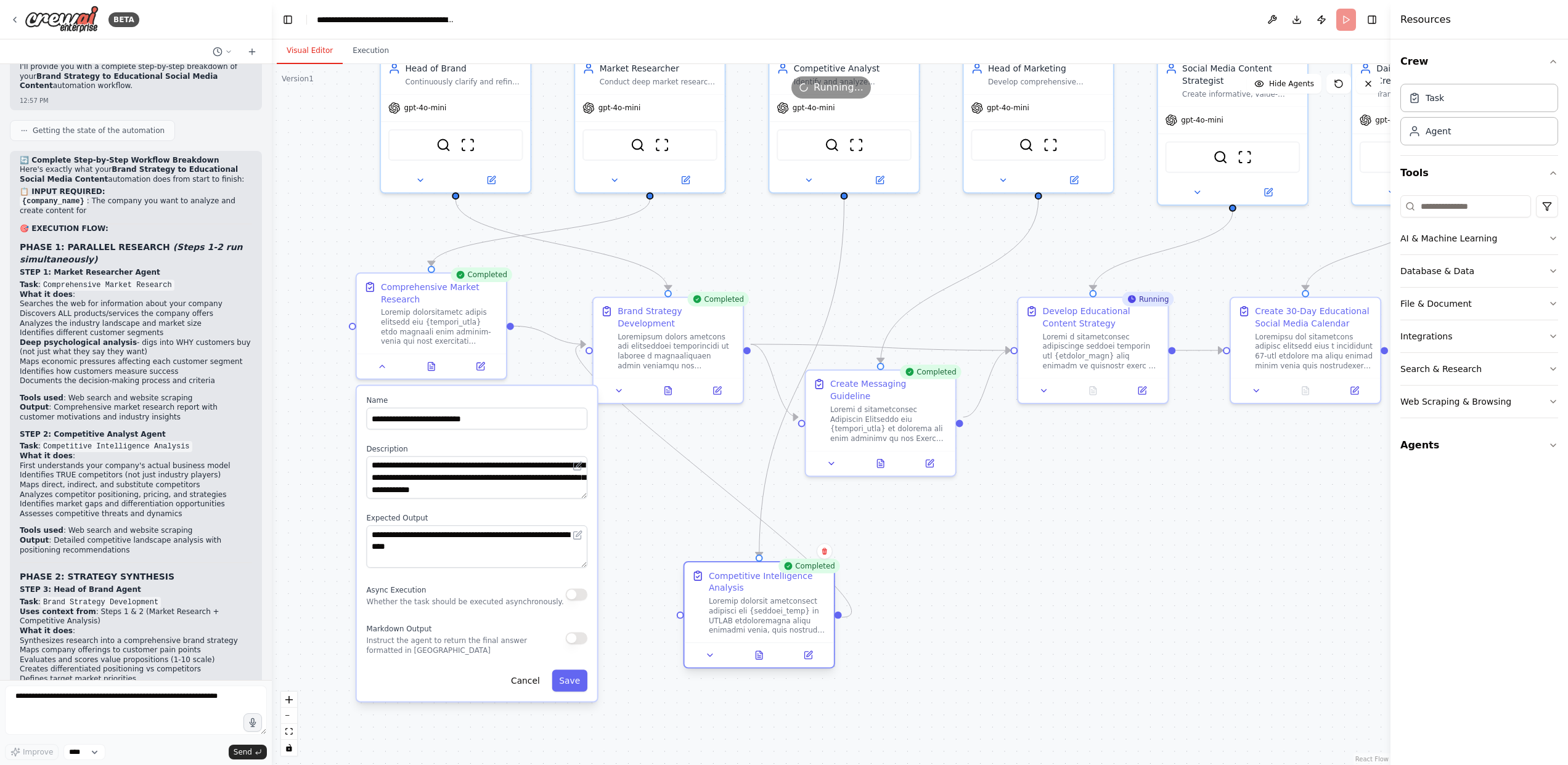
drag, startPoint x: 502, startPoint y: 464, endPoint x: 730, endPoint y: 577, distance: 254.5
click at [730, 577] on div "Competitive Intelligence Analysis" at bounding box center [768, 582] width 118 height 24
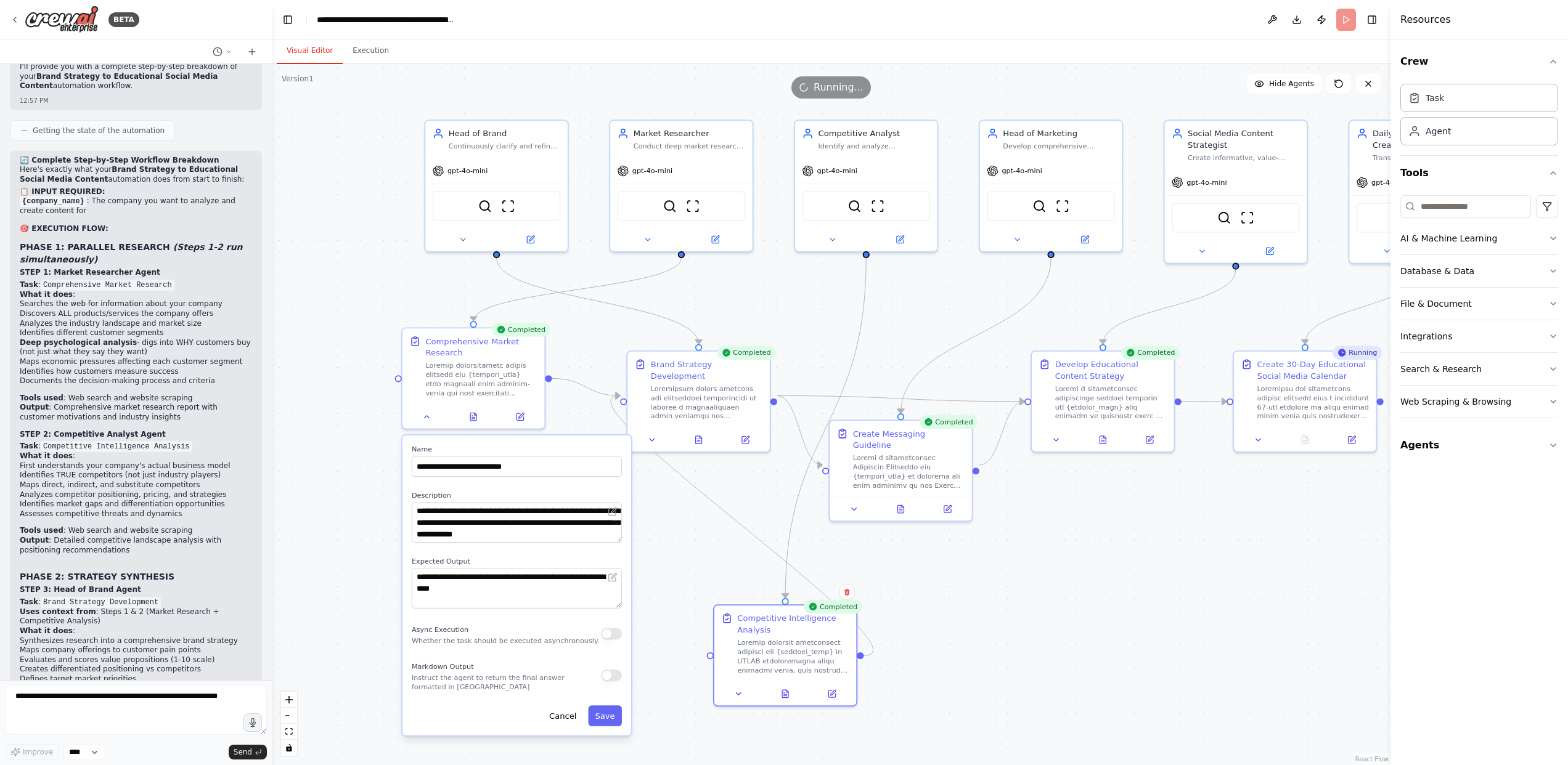
drag, startPoint x: 791, startPoint y: 244, endPoint x: 814, endPoint y: 299, distance: 59.6
click at [814, 299] on div ".deletable-edge-delete-btn { width: 20px; height: 20px; border: 0px solid #ffff…" at bounding box center [831, 414] width 1119 height 701
click at [671, 150] on div "Market Researcher Conduct deep market research for {company_name} by discoverin…" at bounding box center [681, 134] width 142 height 37
click at [737, 141] on div "Conduct deep market research for {company_name} by discovering all company offe…" at bounding box center [690, 141] width 112 height 10
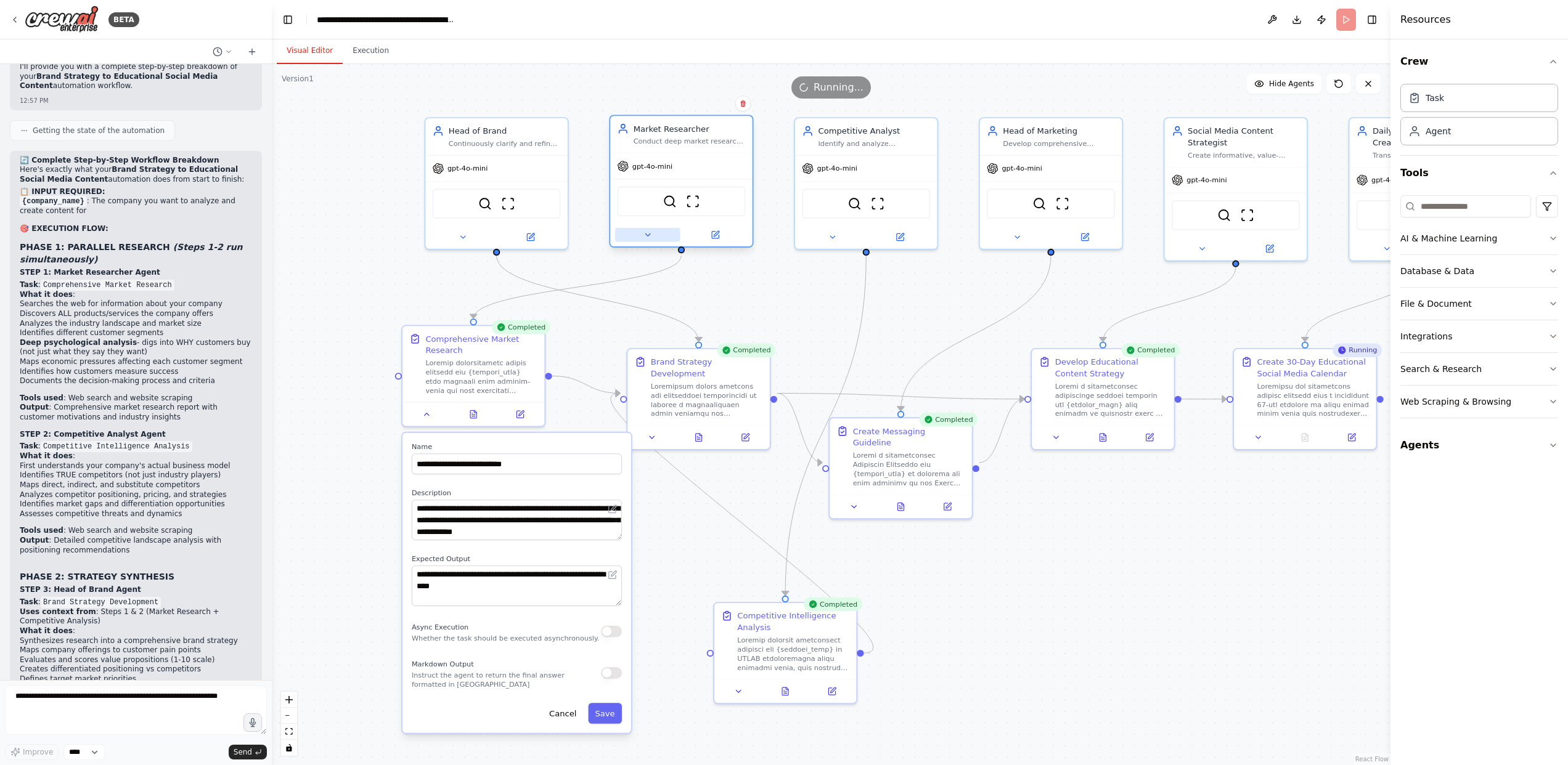
click at [657, 233] on button at bounding box center [648, 235] width 66 height 14
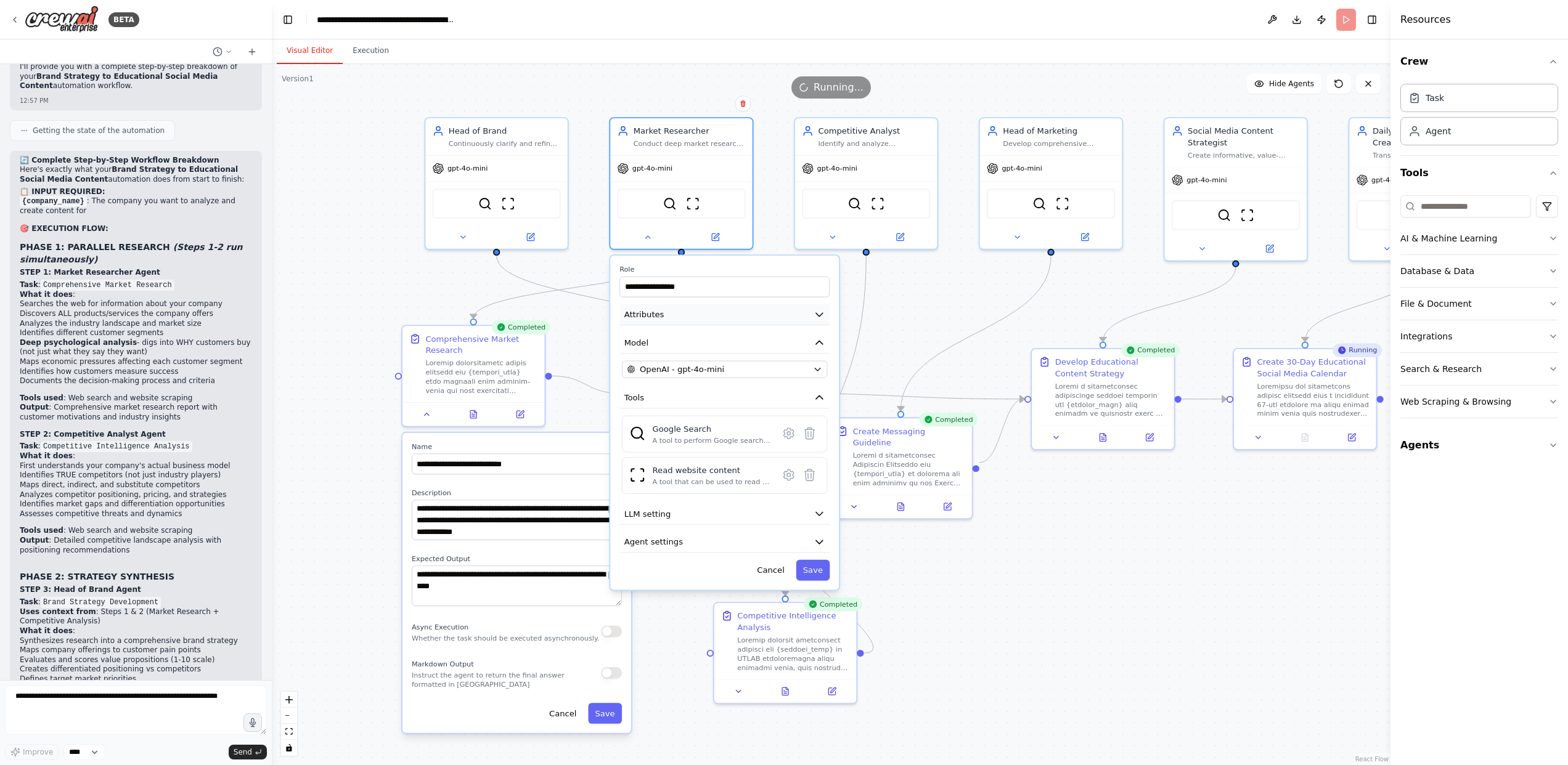
click at [708, 316] on button "Attributes" at bounding box center [723, 315] width 210 height 22
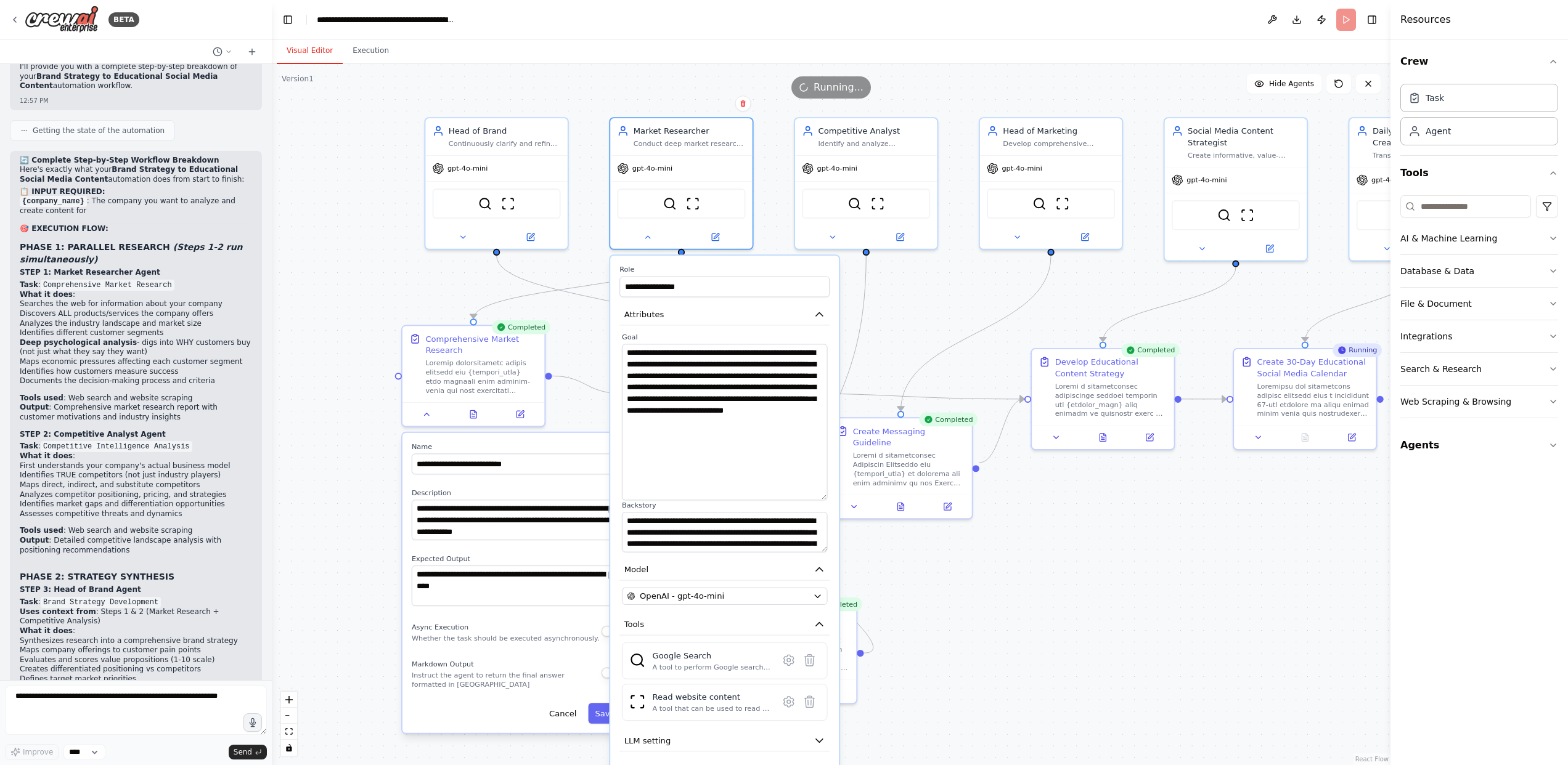
click at [826, 499] on textarea "**********" at bounding box center [724, 422] width 206 height 156
click at [996, 653] on div ".deletable-edge-delete-btn { width: 20px; height: 20px; border: 0px solid #ffff…" at bounding box center [831, 414] width 1119 height 701
click at [1010, 613] on div ".deletable-edge-delete-btn { width: 20px; height: 20px; border: 0px solid #ffff…" at bounding box center [831, 414] width 1119 height 701
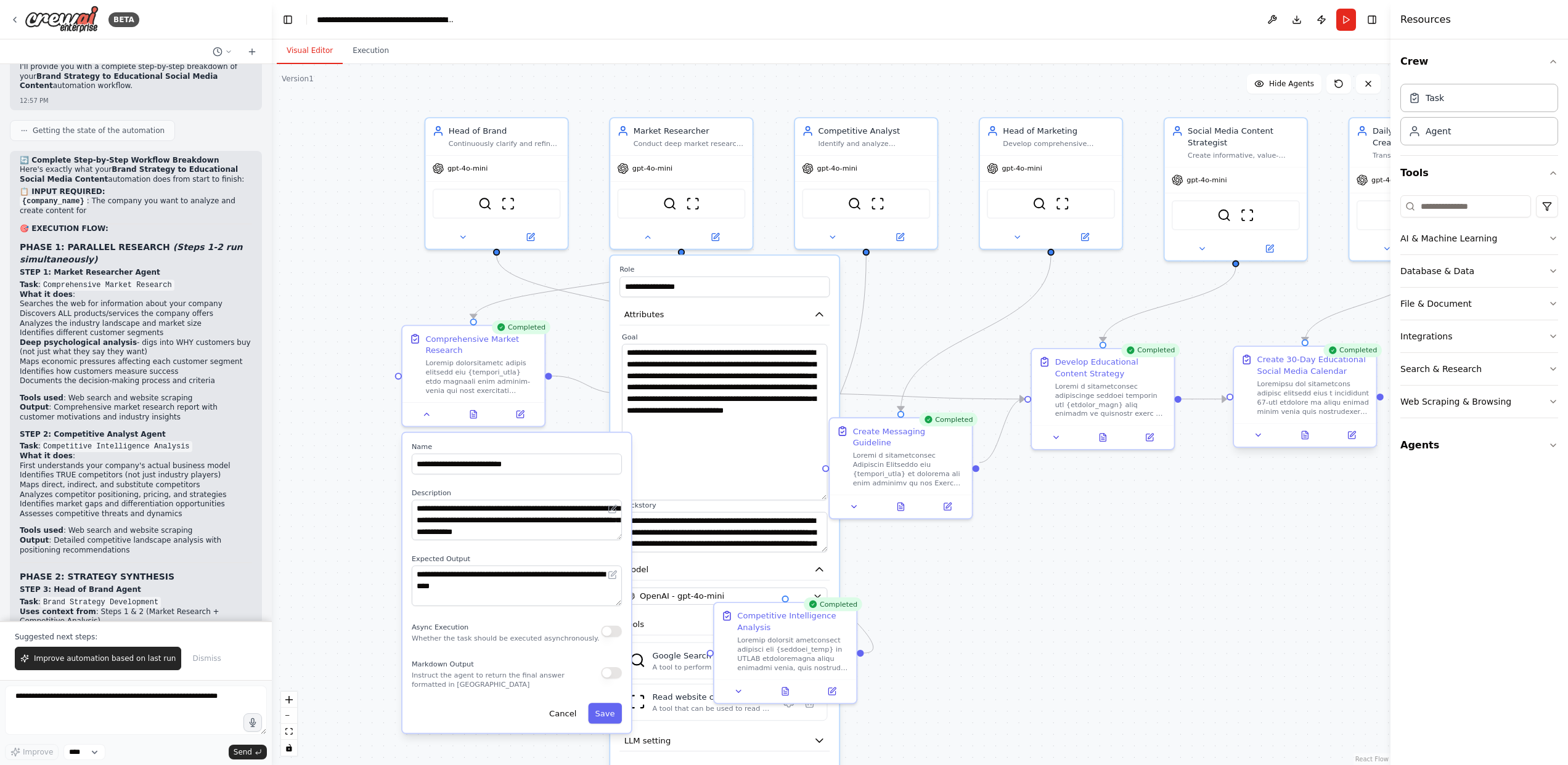
click at [1303, 399] on div at bounding box center [1313, 398] width 112 height 37
click at [1300, 392] on div at bounding box center [1313, 398] width 112 height 37
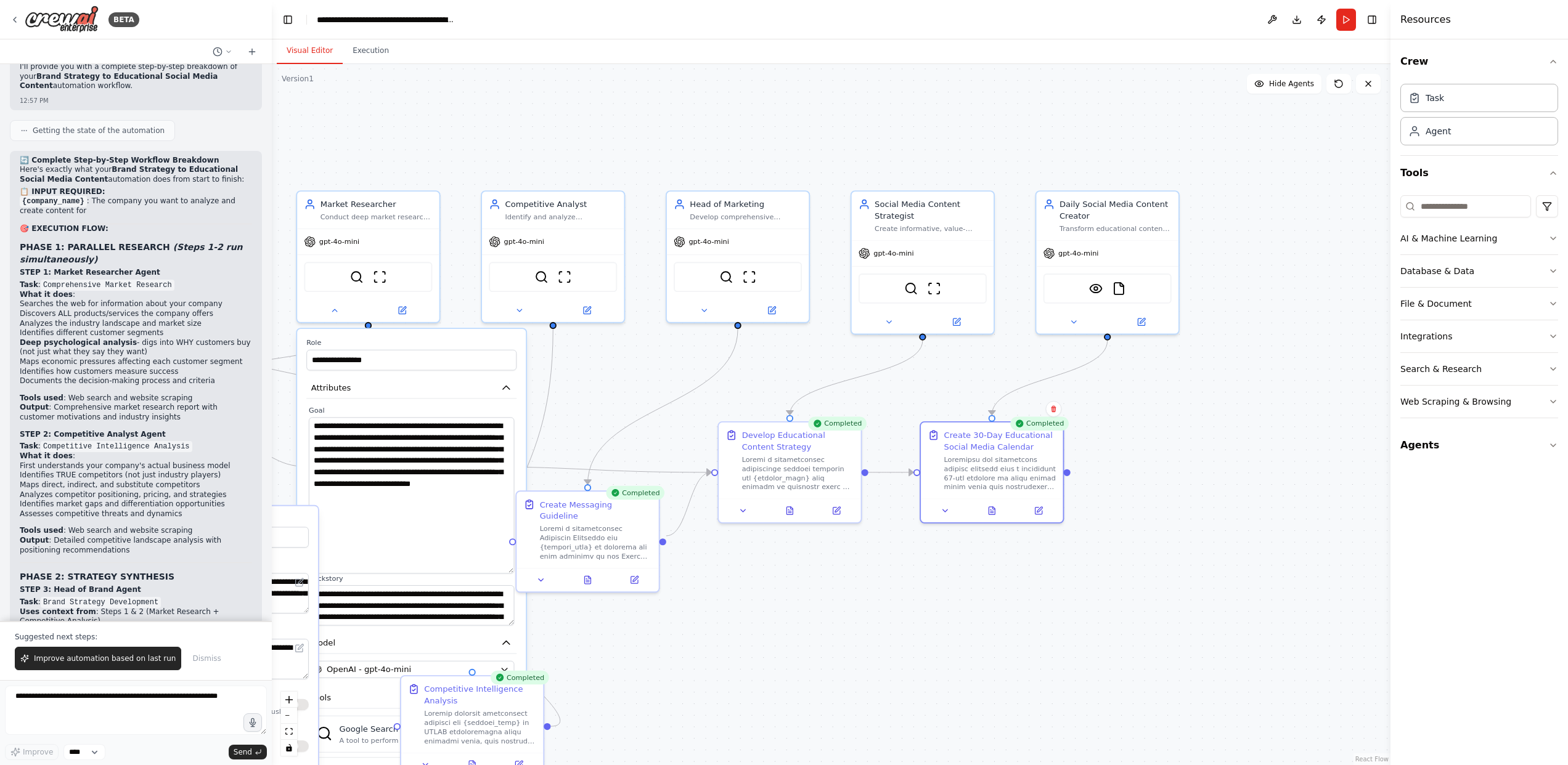
drag, startPoint x: 1229, startPoint y: 550, endPoint x: 915, endPoint y: 621, distance: 321.9
click at [916, 623] on div ".deletable-edge-delete-btn { width: 20px; height: 20px; border: 0px solid #ffff…" at bounding box center [831, 414] width 1119 height 701
click at [1076, 324] on icon at bounding box center [1073, 320] width 10 height 10
click at [991, 628] on div ".deletable-edge-delete-btn { width: 20px; height: 20px; border: 0px solid #ffff…" at bounding box center [831, 414] width 1119 height 701
click at [1164, 402] on button "Attributes" at bounding box center [1150, 399] width 210 height 22
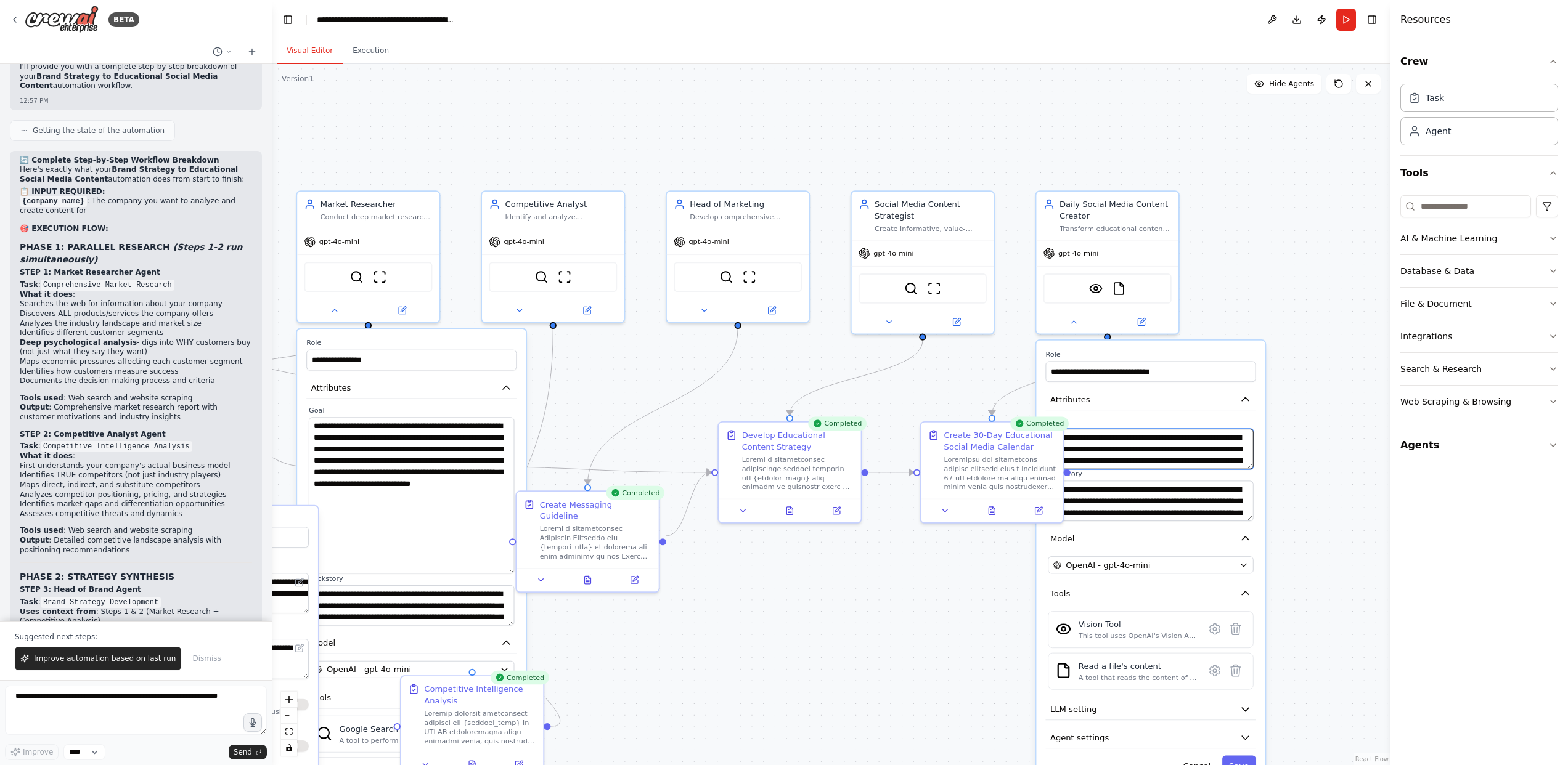
click at [1191, 462] on textarea "**********" at bounding box center [1151, 449] width 206 height 41
click at [1209, 461] on textarea "**********" at bounding box center [1151, 449] width 206 height 41
drag, startPoint x: 1211, startPoint y: 461, endPoint x: 1047, endPoint y: 405, distance: 173.3
click at [1047, 405] on div "**********" at bounding box center [1150, 563] width 228 height 445
click at [915, 626] on div ".deletable-edge-delete-btn { width: 20px; height: 20px; border: 0px solid #ffff…" at bounding box center [831, 414] width 1119 height 701
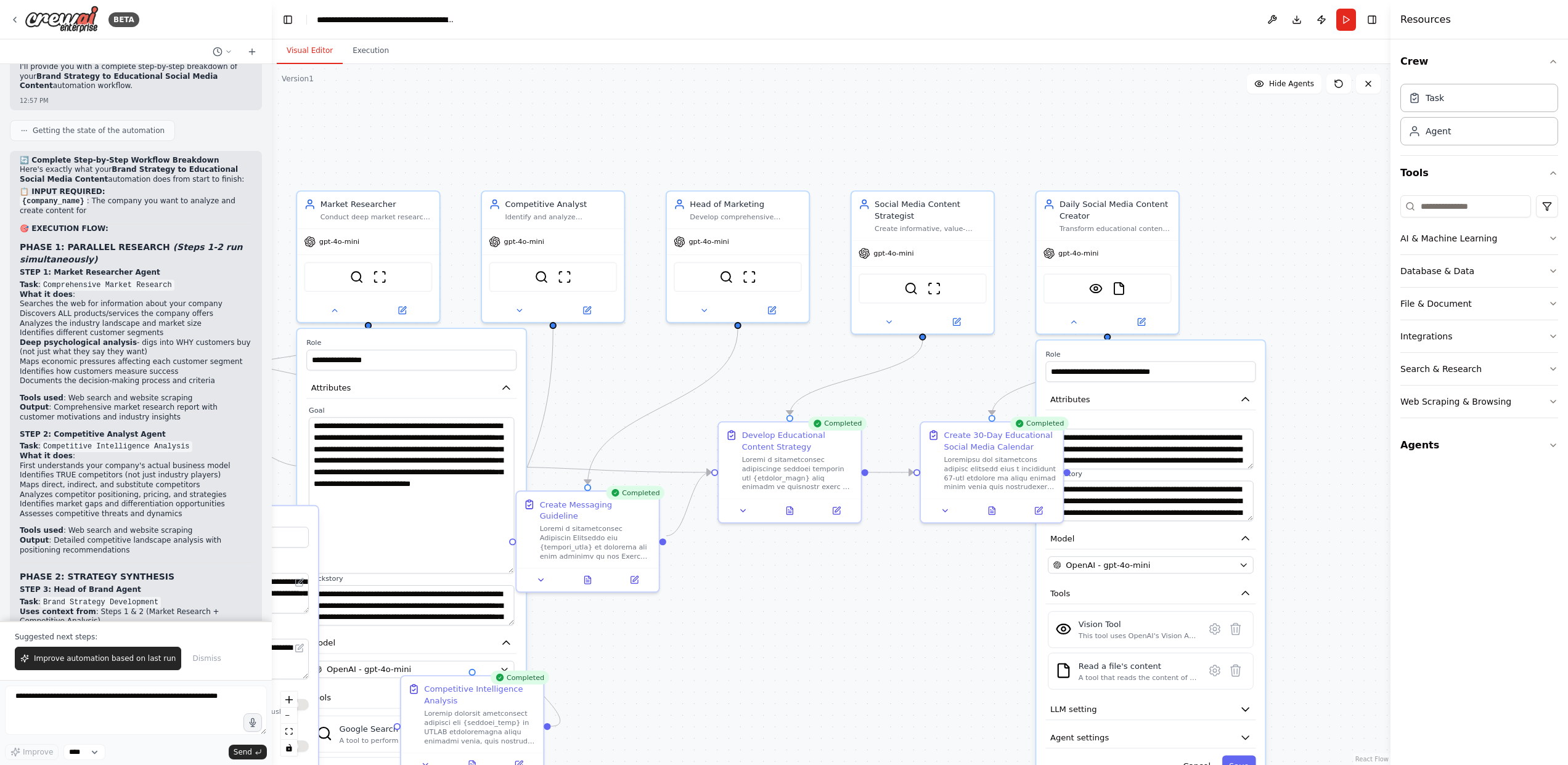
click at [921, 617] on div ".deletable-edge-delete-btn { width: 20px; height: 20px; border: 0px solid #ffff…" at bounding box center [831, 414] width 1119 height 701
click at [1306, 499] on div ".deletable-edge-delete-btn { width: 20px; height: 20px; border: 0px solid #ffff…" at bounding box center [831, 414] width 1119 height 701
click at [1002, 509] on button at bounding box center [991, 508] width 48 height 14
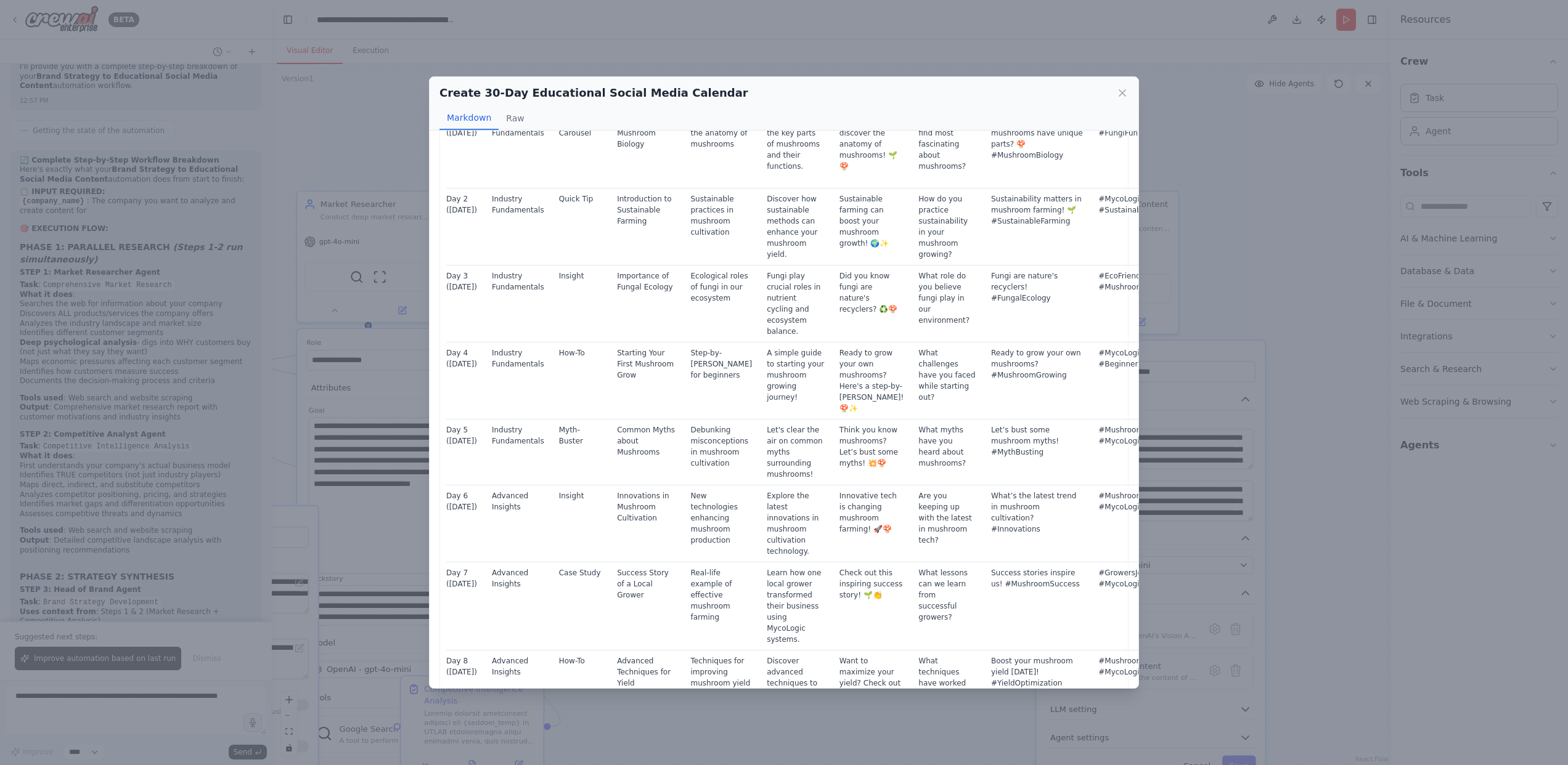
scroll to position [0, 0]
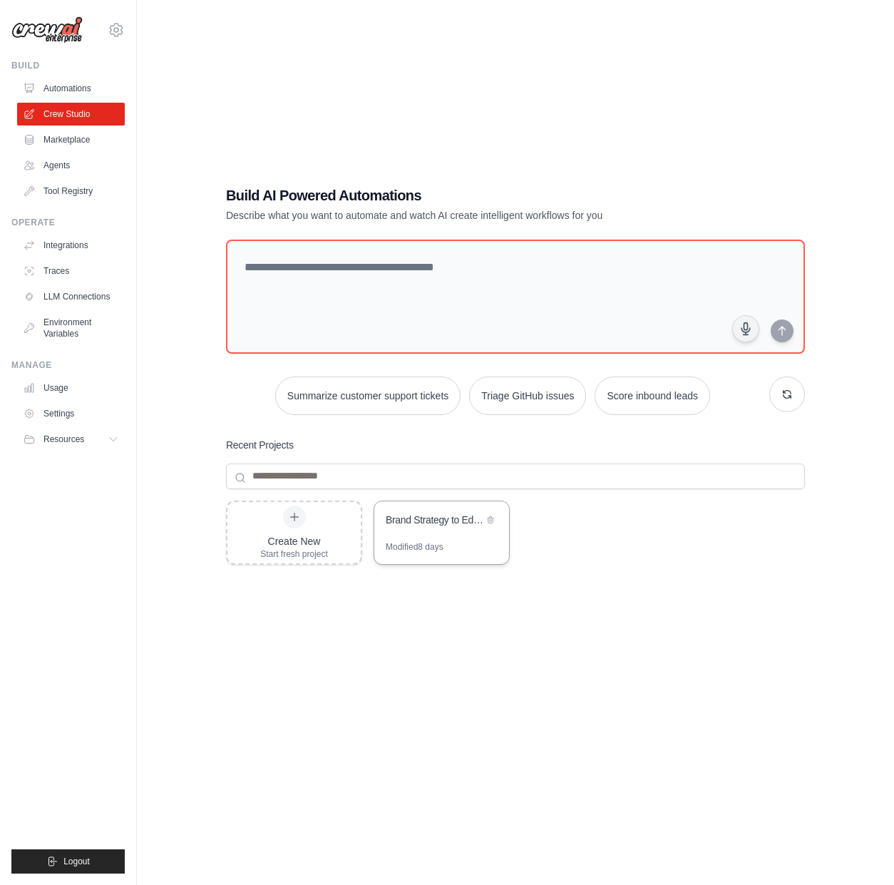
click at [463, 521] on div "Brand Strategy to Educational Social Media Content" at bounding box center [435, 520] width 98 height 14
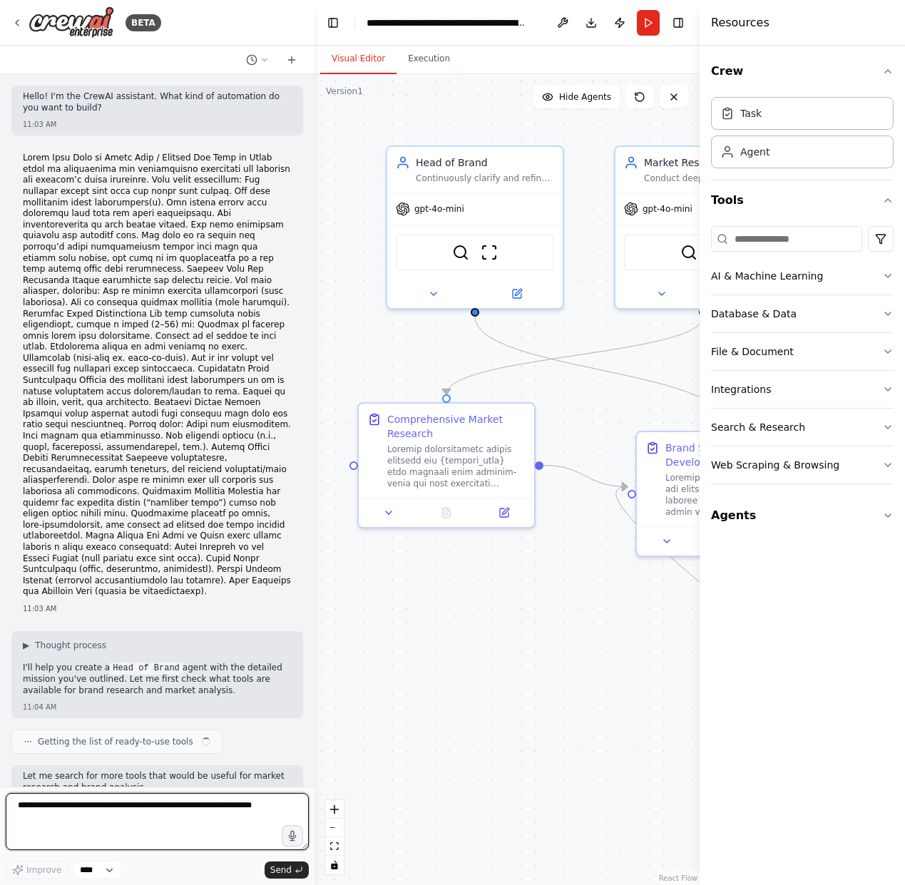
click at [49, 810] on textarea at bounding box center [157, 821] width 303 height 57
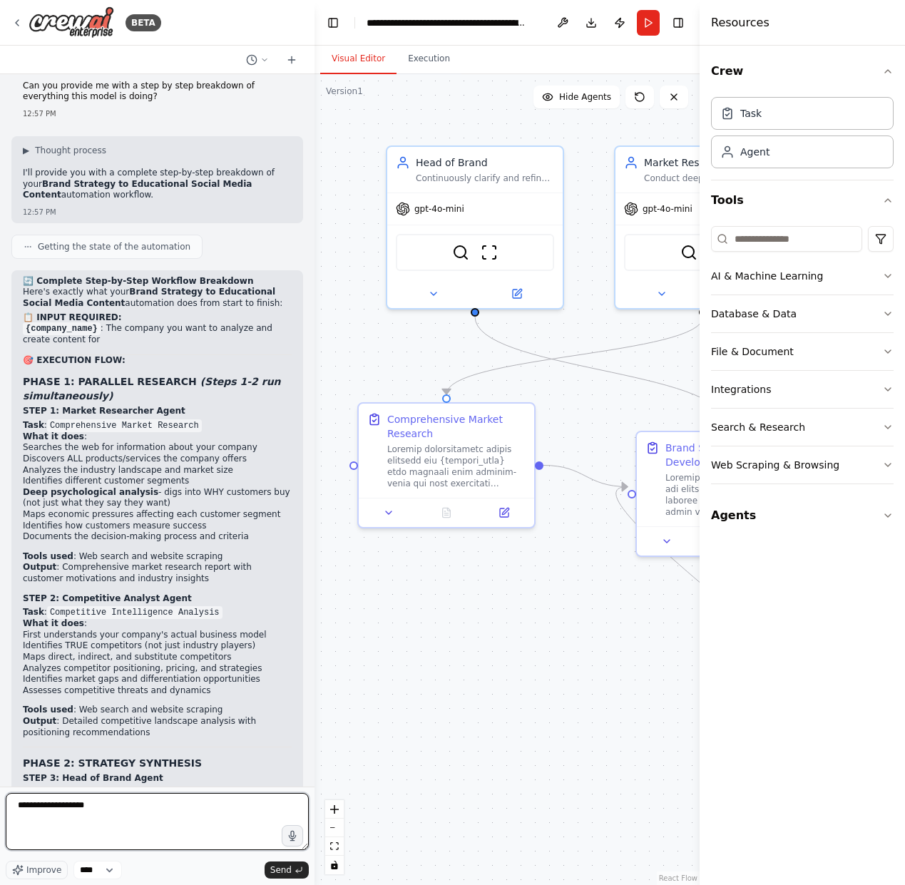
scroll to position [31342, 0]
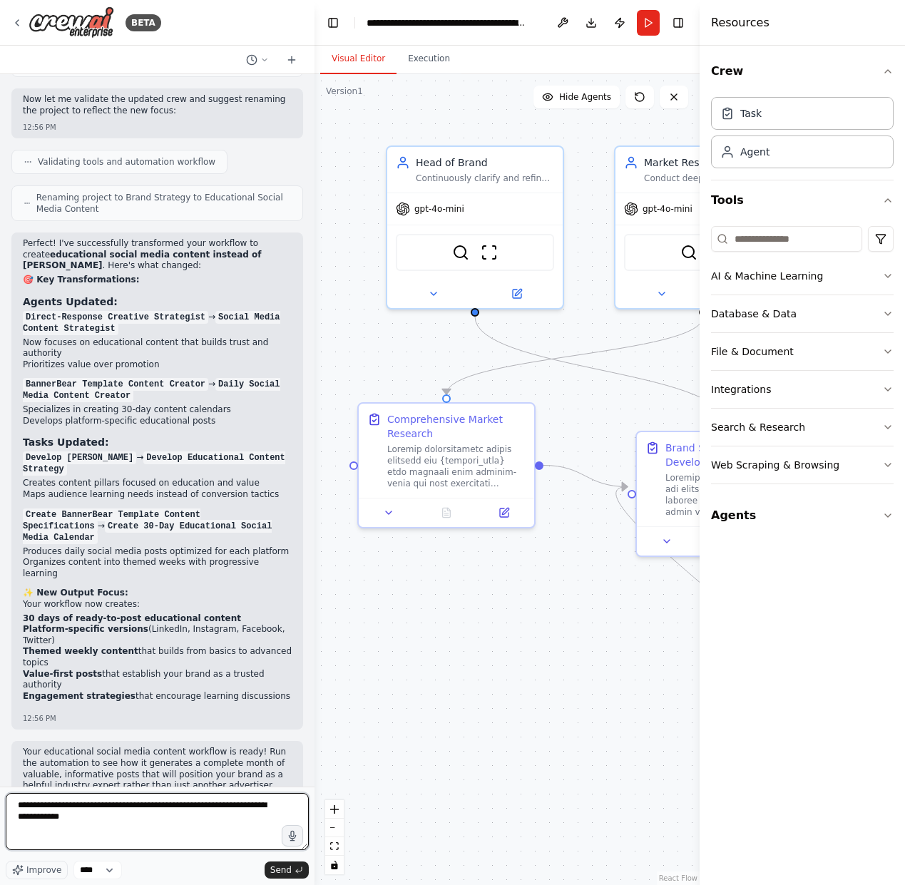
type textarea "**********"
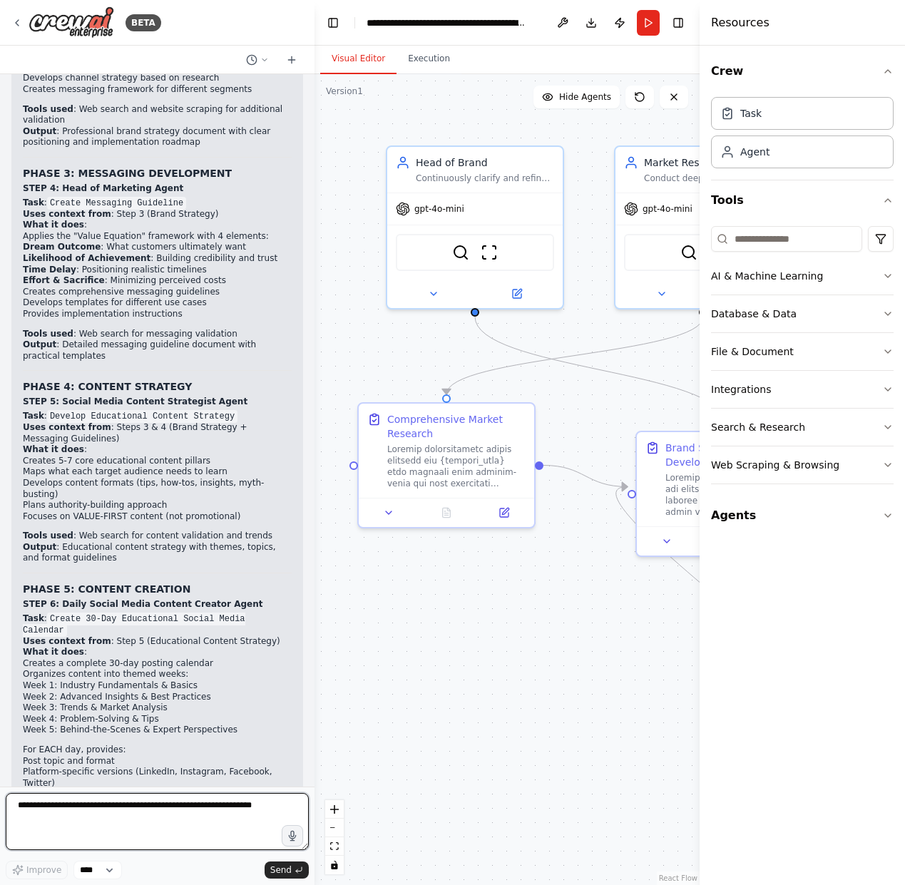
scroll to position [32905, 0]
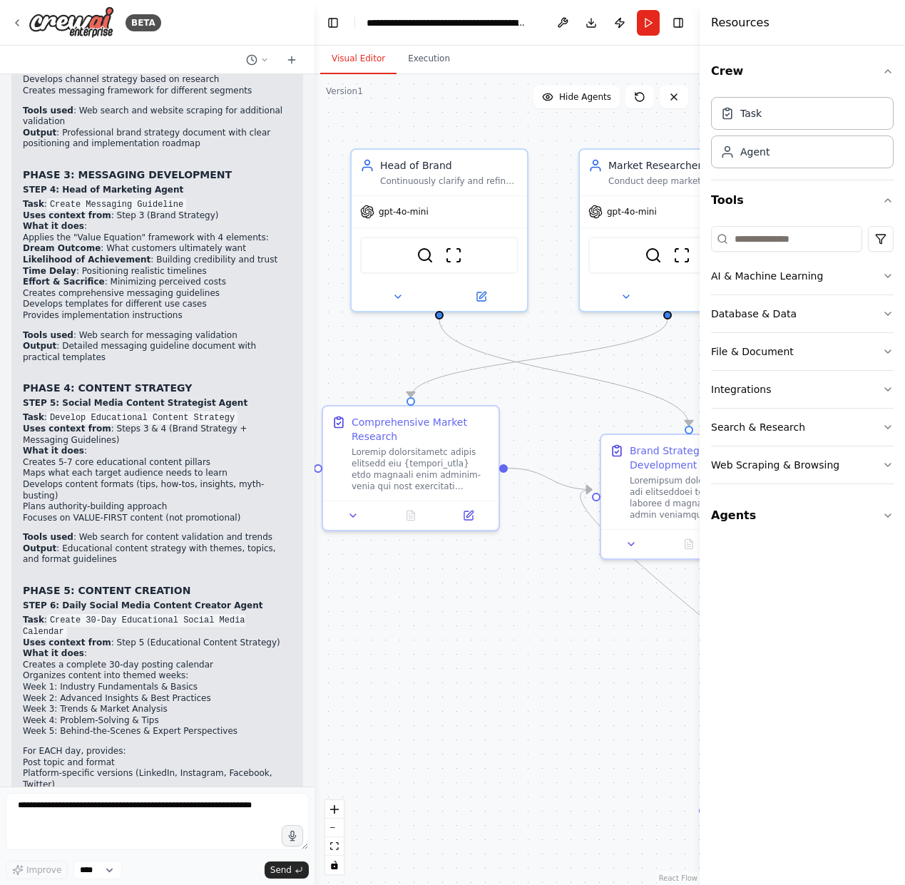
drag, startPoint x: 606, startPoint y: 600, endPoint x: 570, endPoint y: 603, distance: 35.8
click at [570, 603] on div ".deletable-edge-delete-btn { width: 20px; height: 20px; border: 0px solid #ffff…" at bounding box center [506, 479] width 385 height 811
click at [94, 823] on textarea at bounding box center [157, 821] width 303 height 57
type textarea "**********"
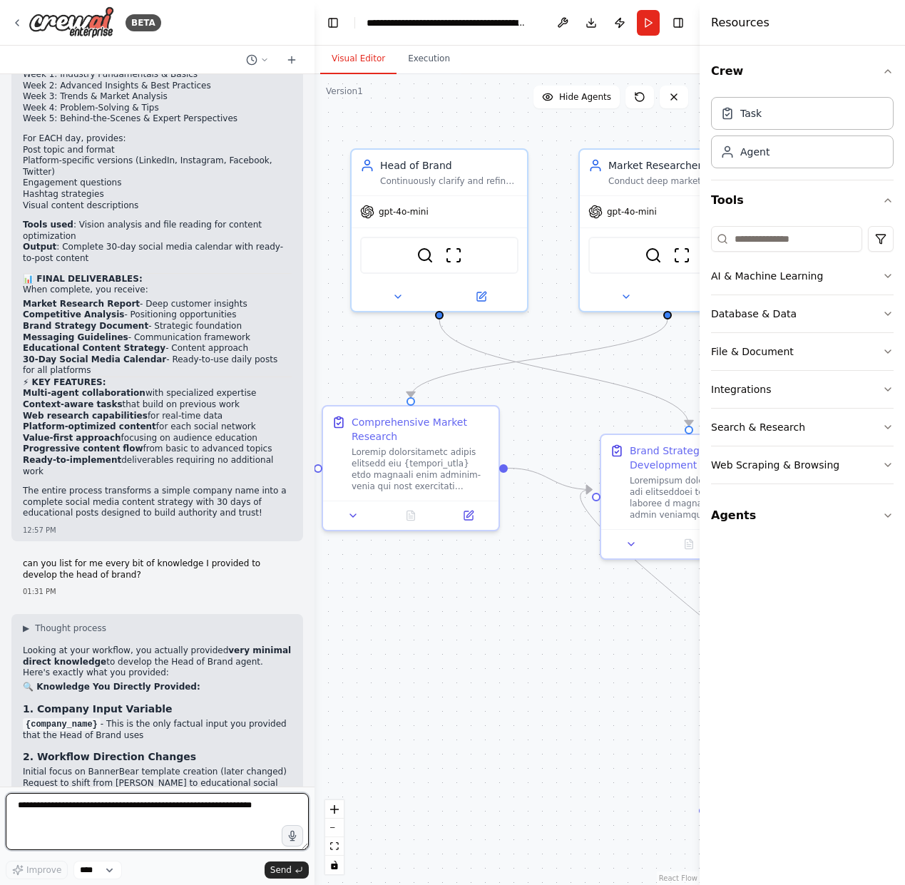
scroll to position [33528, 0]
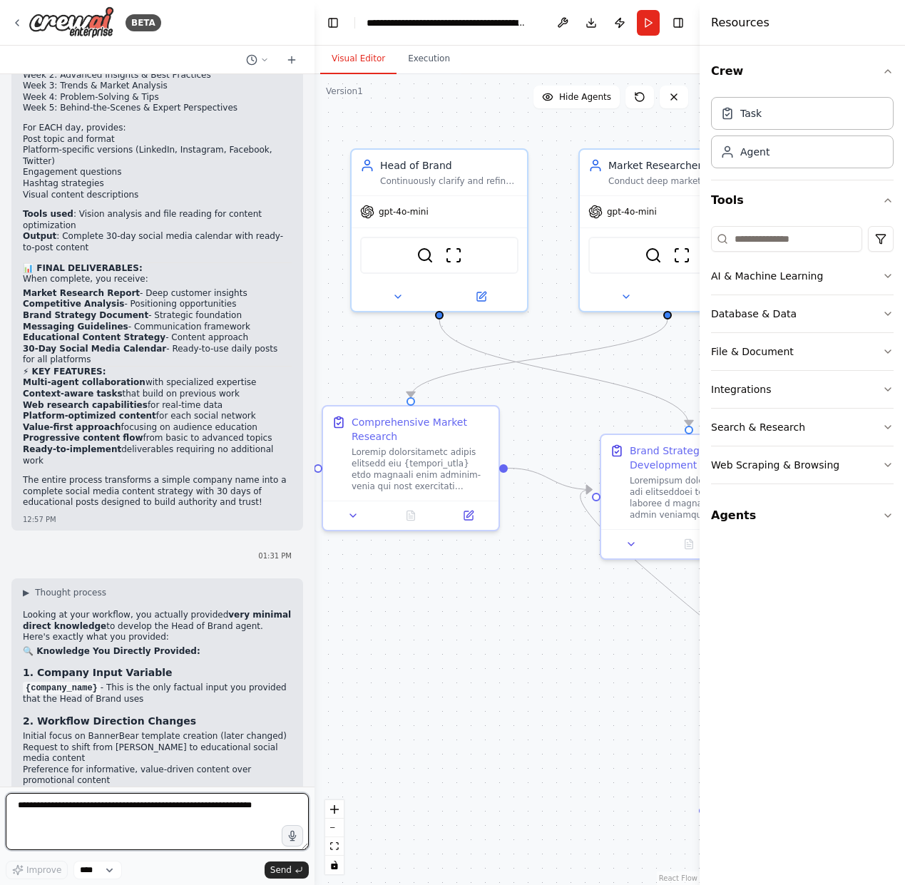
click at [95, 828] on textarea at bounding box center [157, 821] width 303 height 57
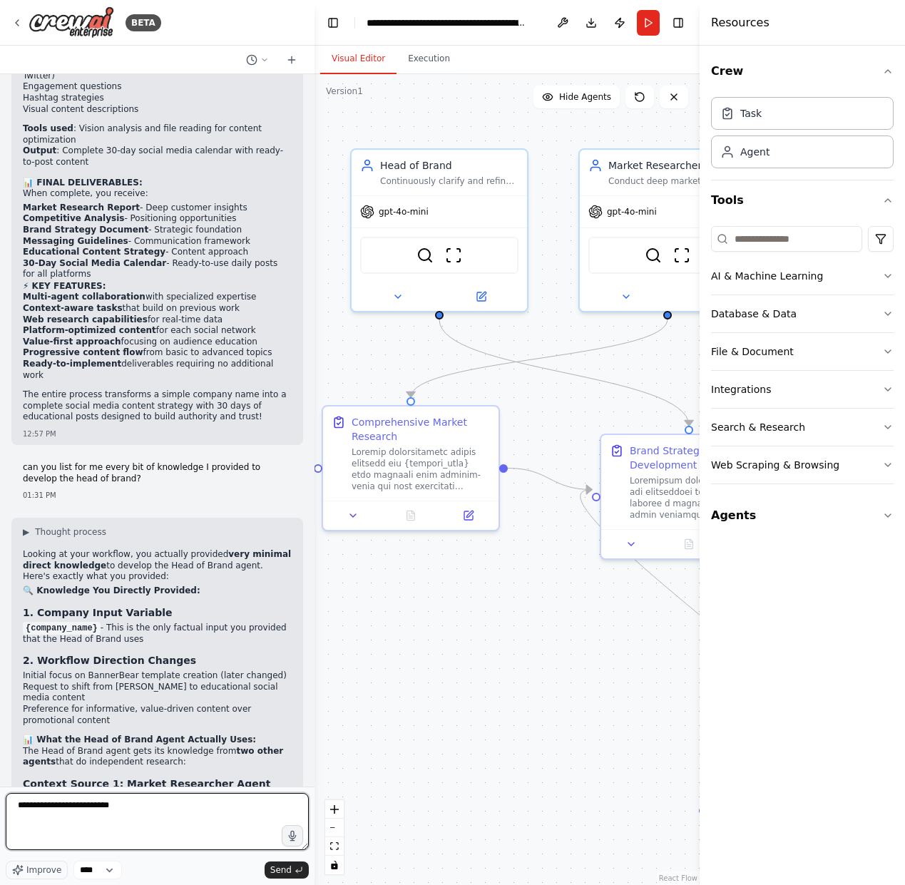
type textarea "**********"
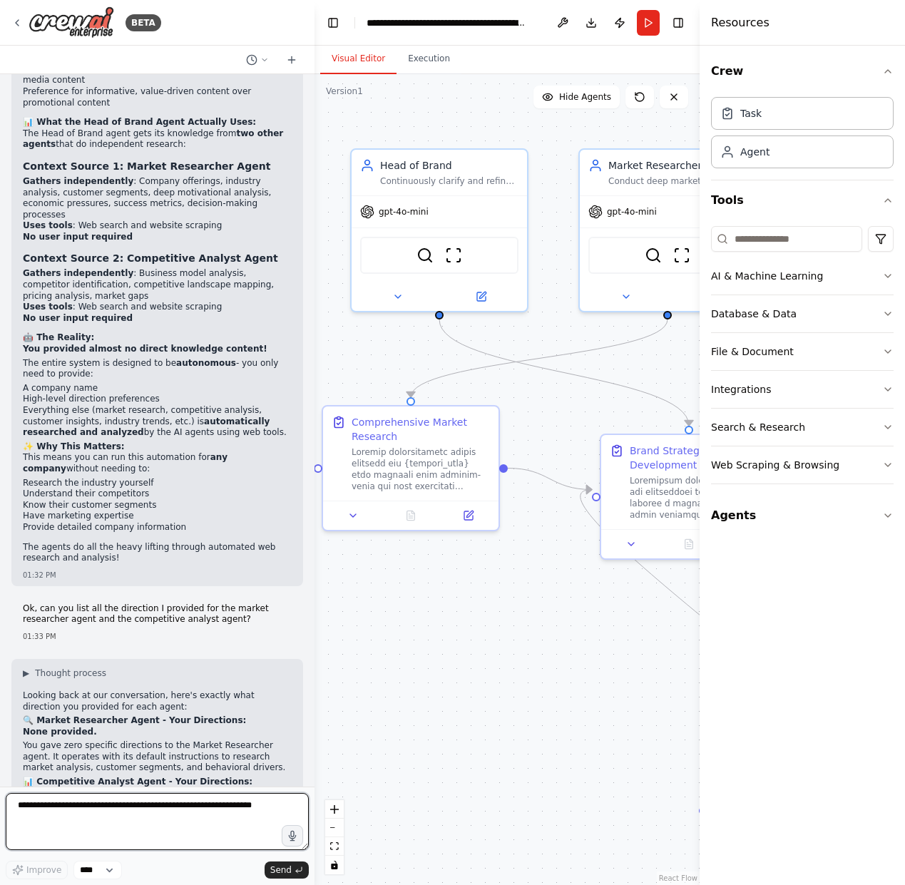
scroll to position [34242, 0]
